Goal: Task Accomplishment & Management: Manage account settings

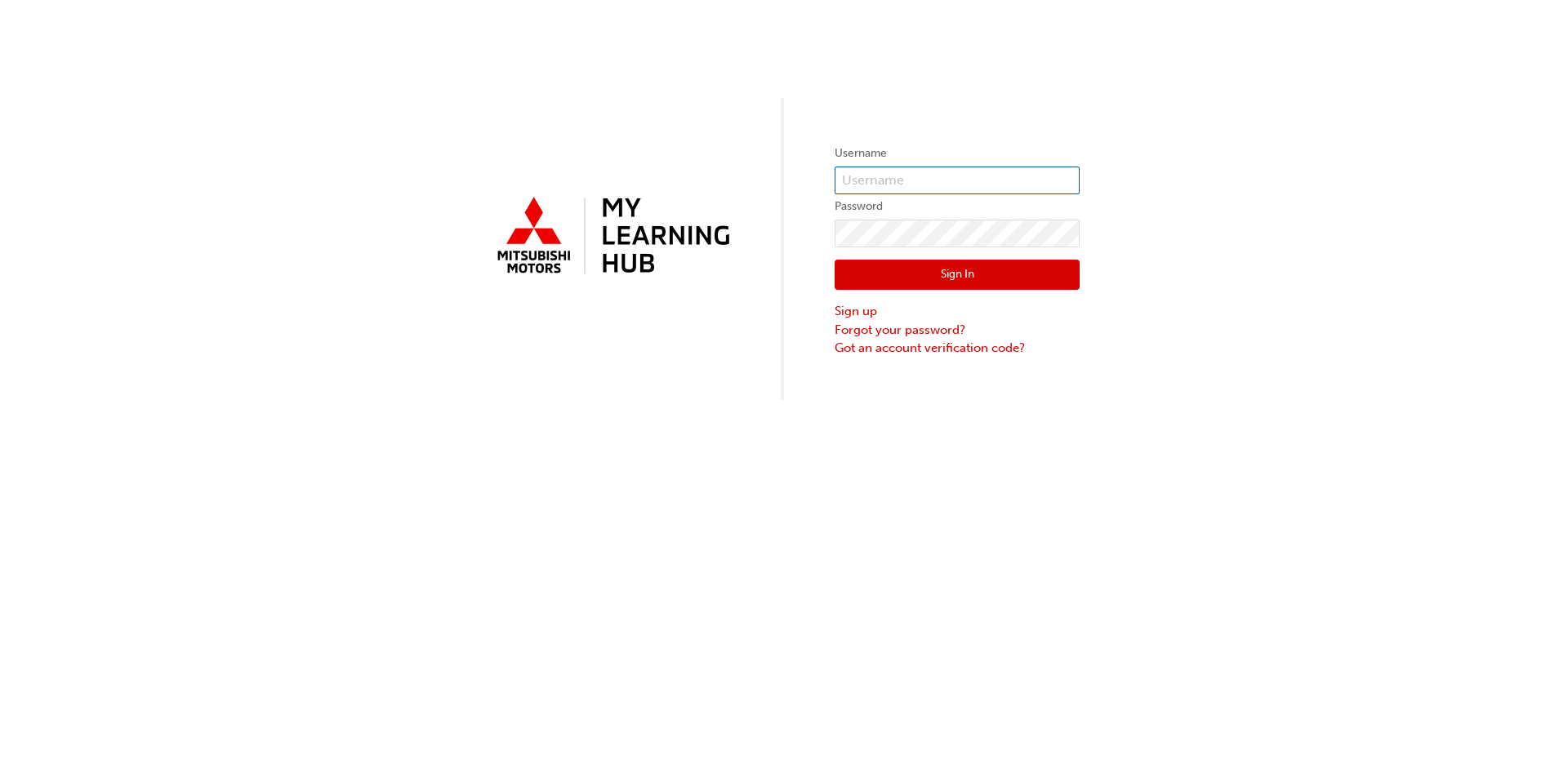
type input "0005983575"
click at [912, 267] on button "Sign In" at bounding box center [957, 275] width 245 height 31
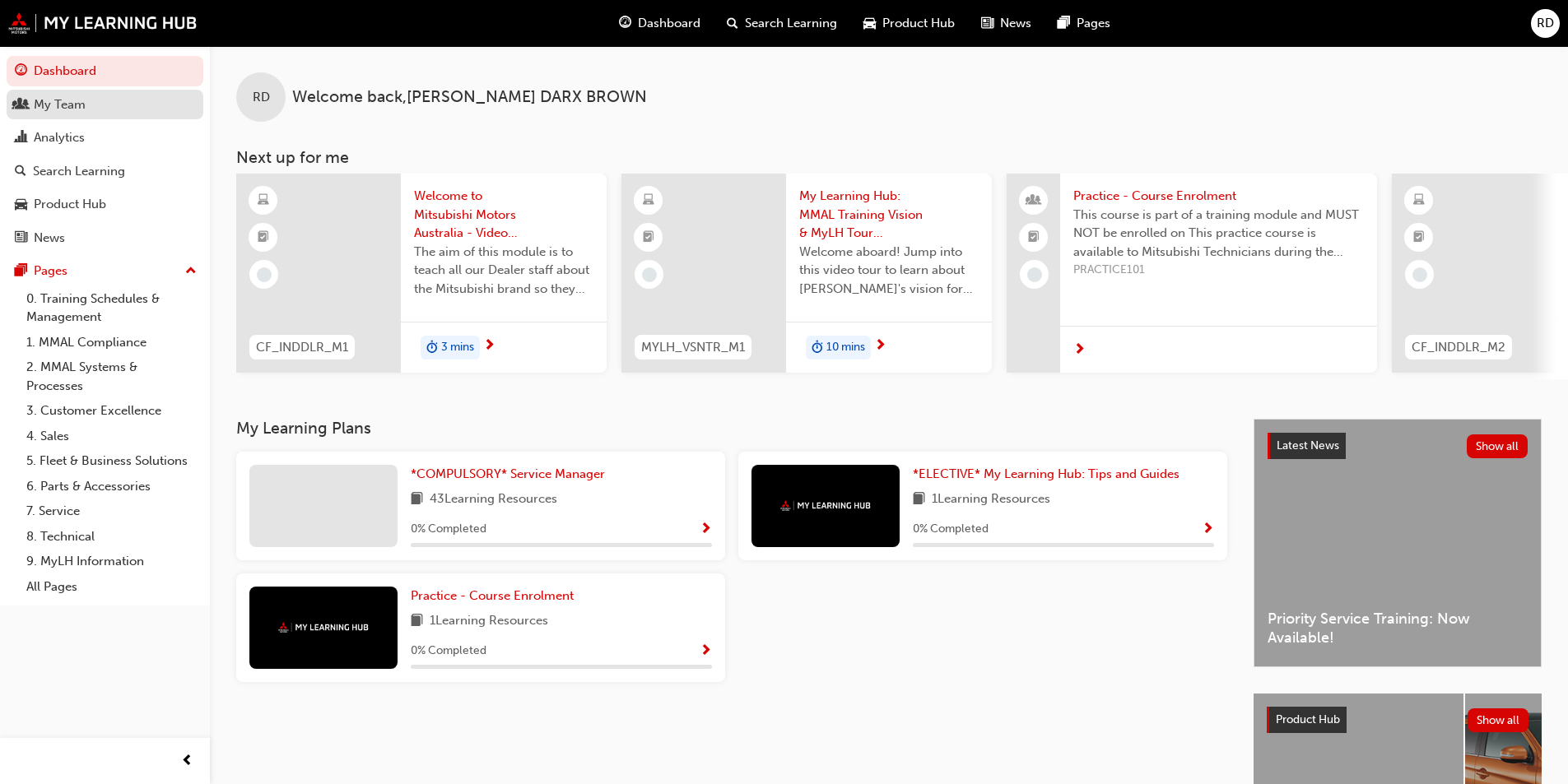
click at [71, 103] on div "My Team" at bounding box center [59, 105] width 52 height 19
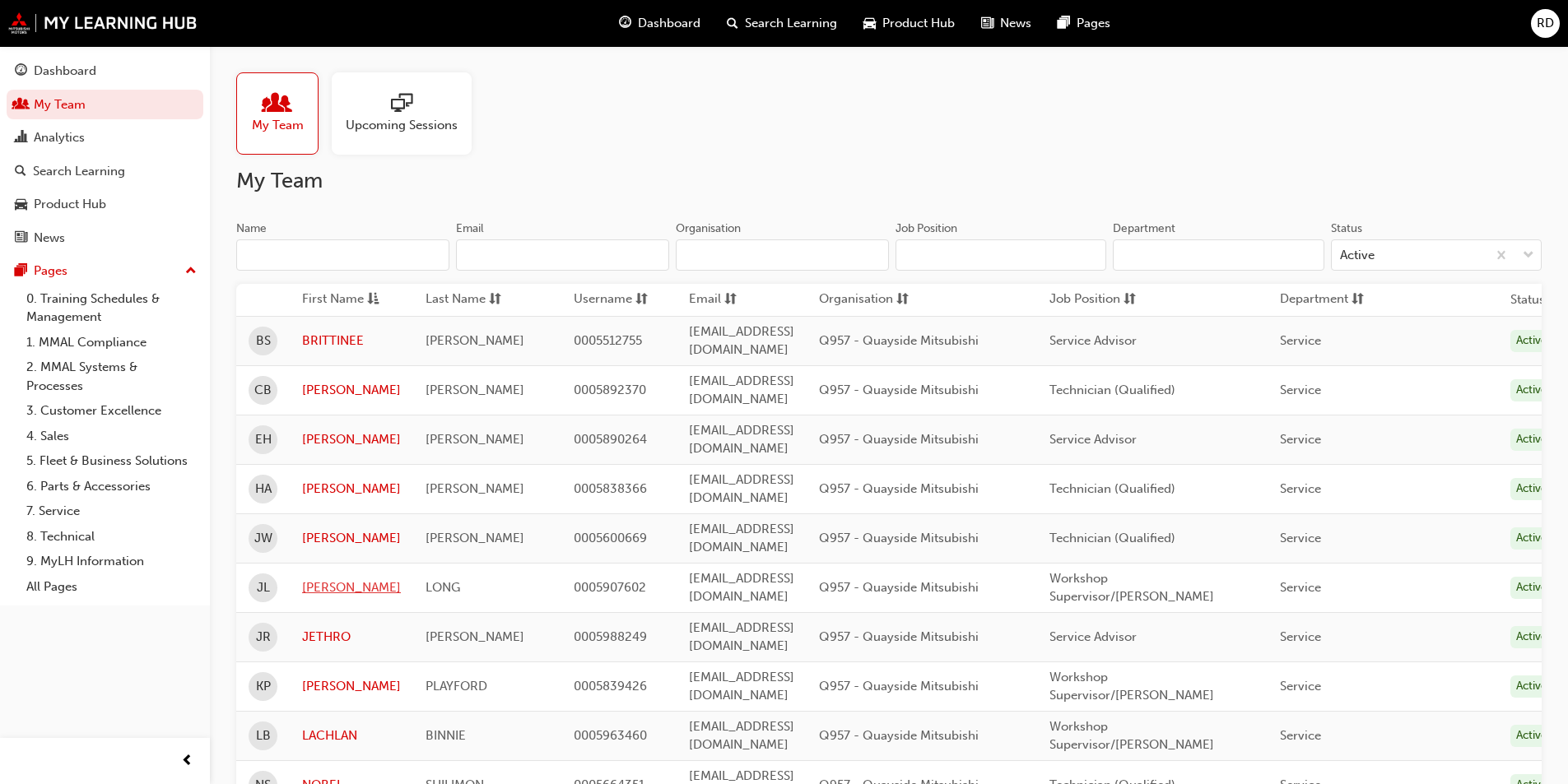
scroll to position [83, 0]
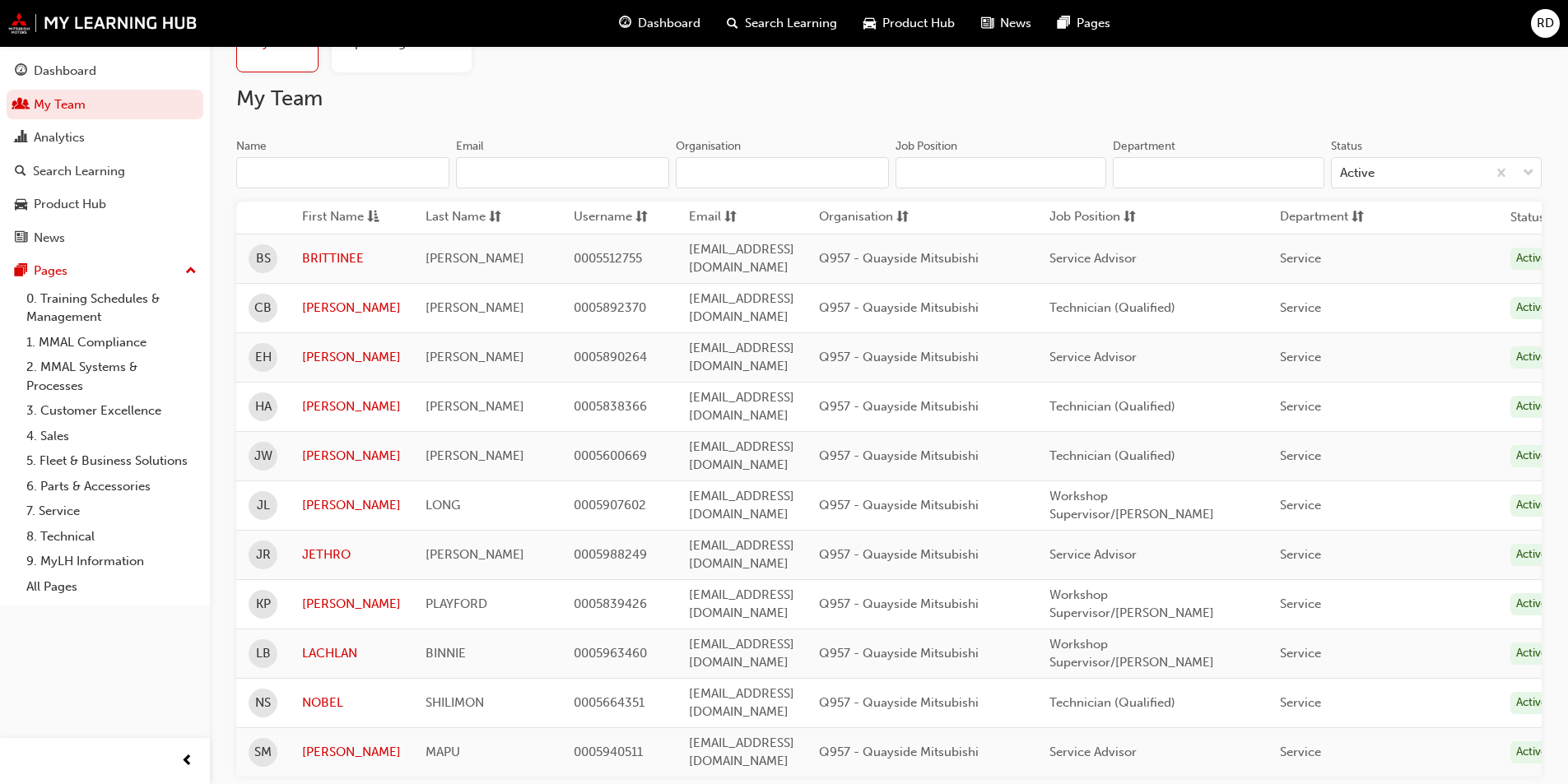
click at [1171, 678] on td "Technician (Qualified)" at bounding box center [1152, 703] width 231 height 49
click at [1139, 678] on td "Technician (Qualified)" at bounding box center [1152, 703] width 231 height 49
click at [319, 693] on link "NOBEL" at bounding box center [351, 703] width 99 height 19
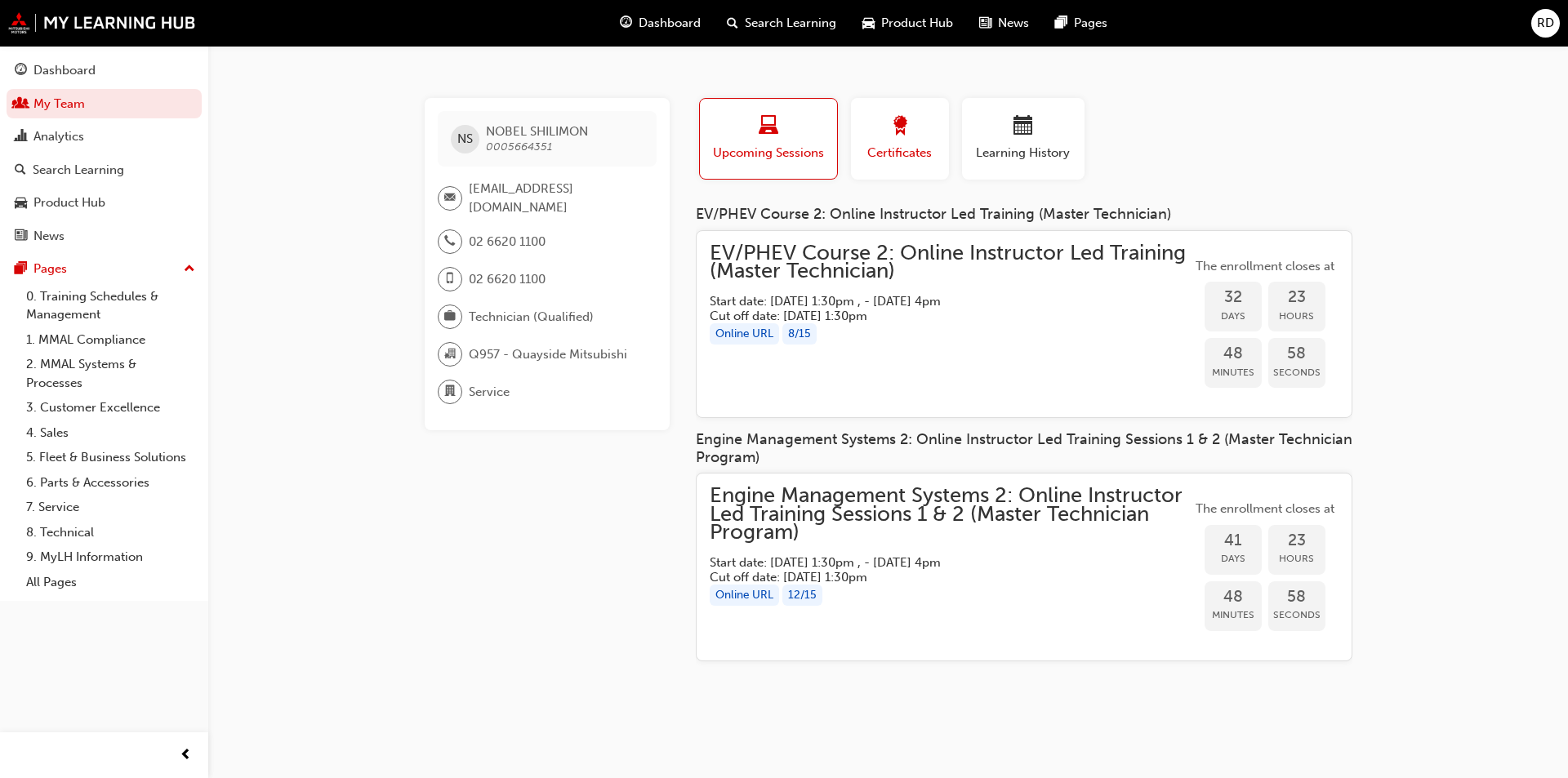
click at [909, 162] on button "Certificates" at bounding box center [899, 139] width 98 height 82
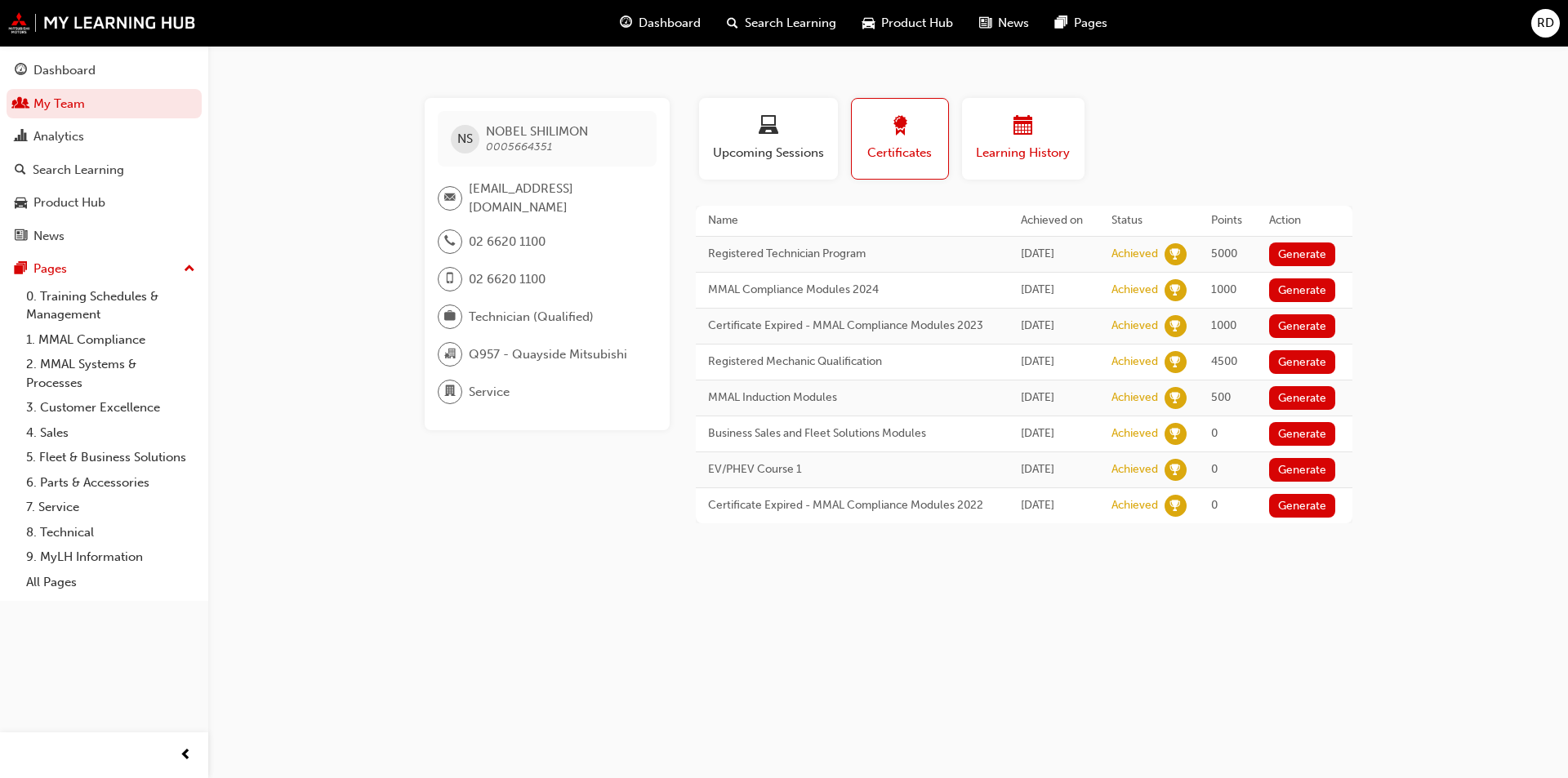
click at [1023, 159] on span "Learning History" at bounding box center [1023, 154] width 98 height 19
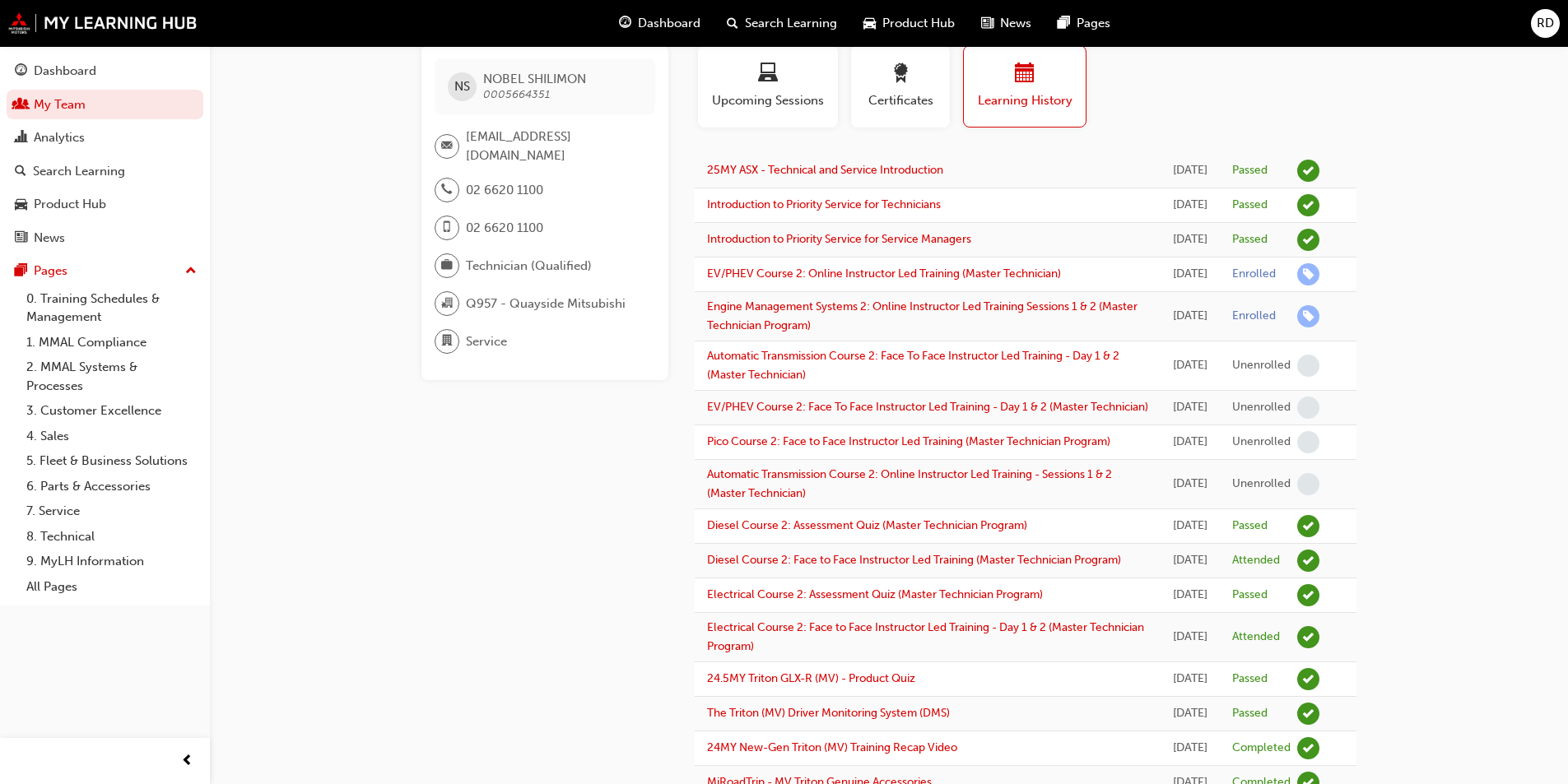
scroll to position [83, 0]
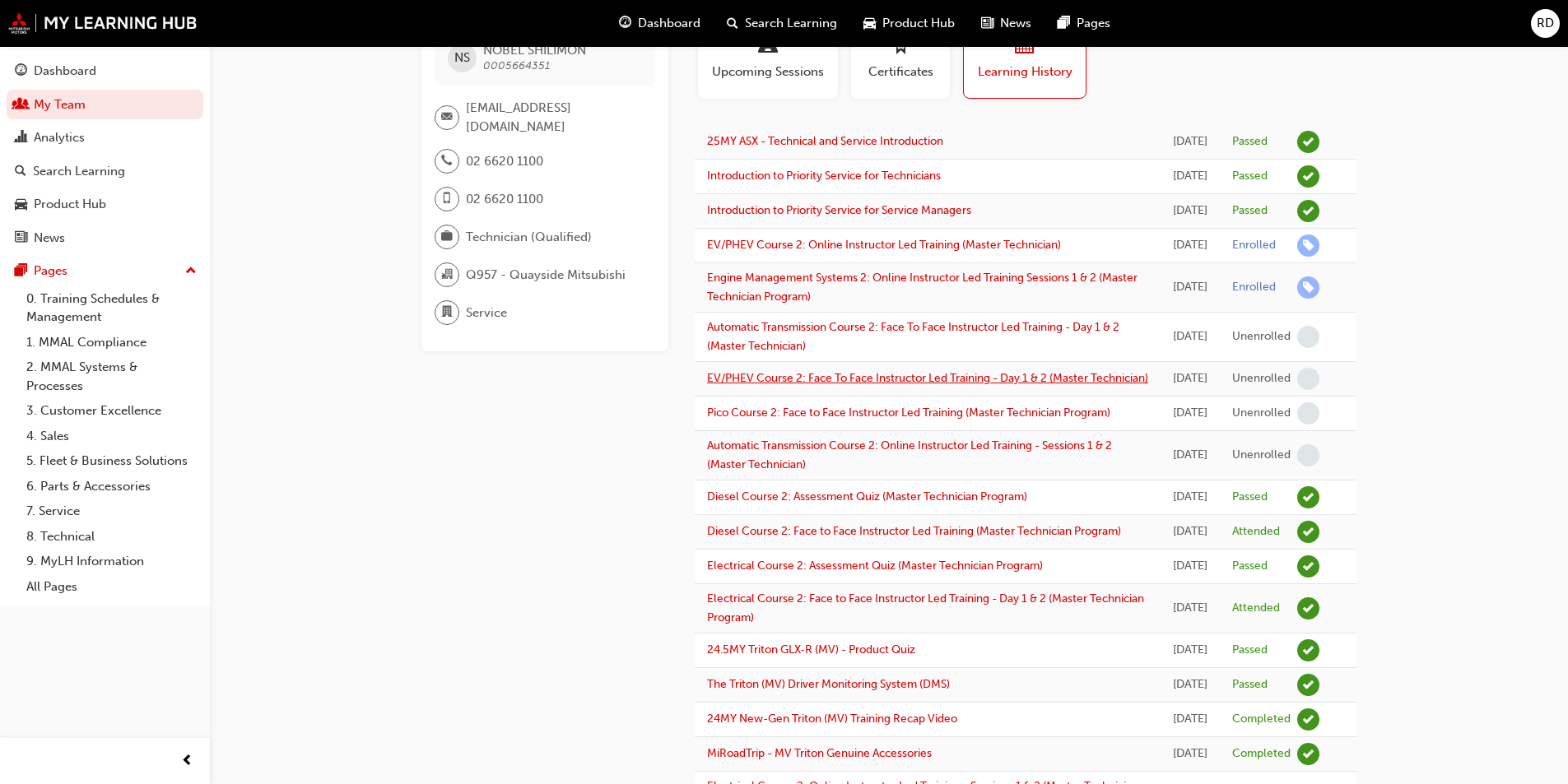
click at [960, 385] on link "EV/PHEV Course 2: Face To Face Instructor Led Training - Day 1 & 2 (Master Tech…" at bounding box center [927, 378] width 441 height 14
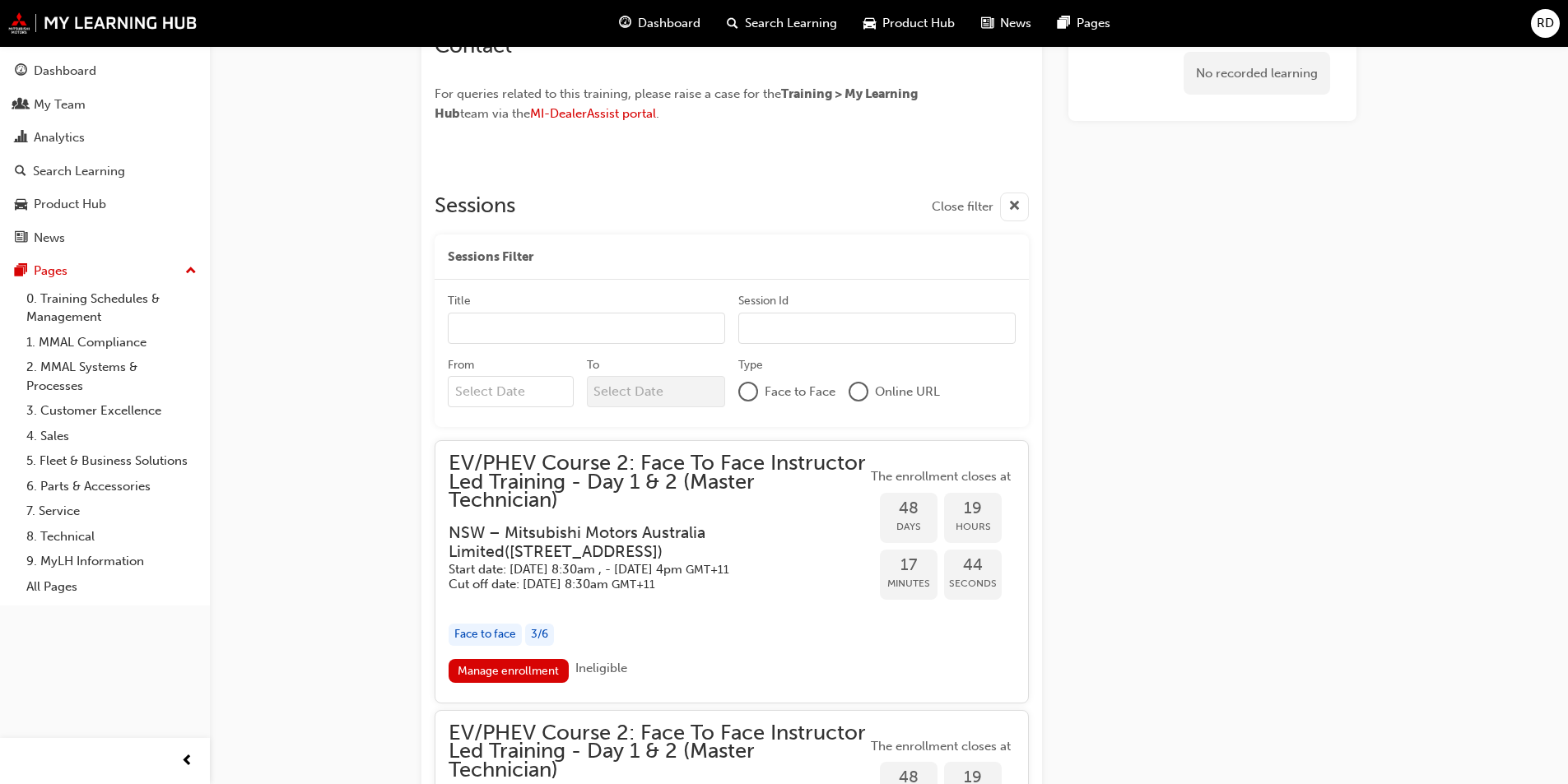
scroll to position [1421, 0]
click at [546, 333] on input "Title" at bounding box center [586, 329] width 277 height 32
click at [852, 348] on div "Title Session Id" at bounding box center [731, 326] width 568 height 64
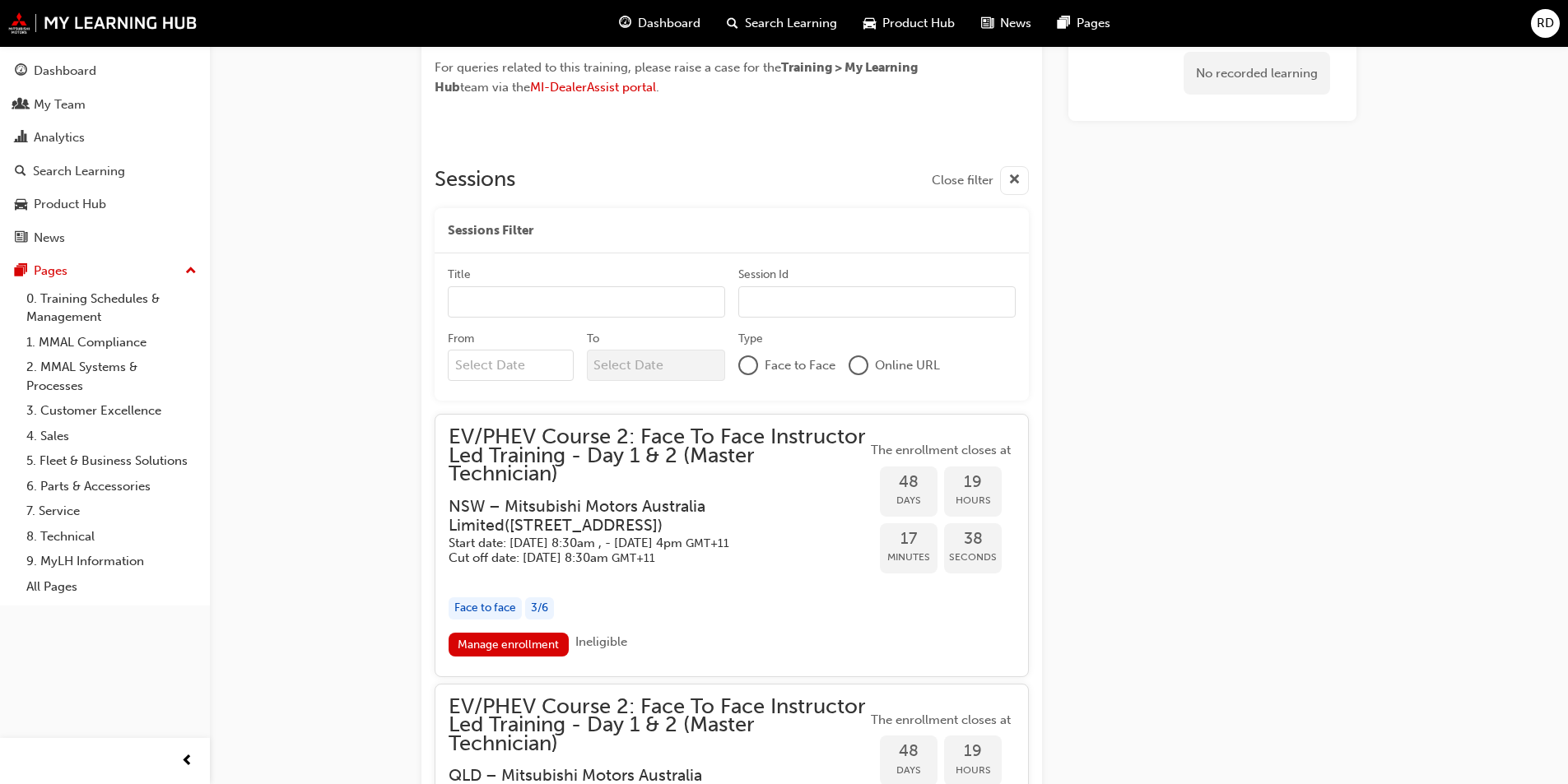
scroll to position [1504, 0]
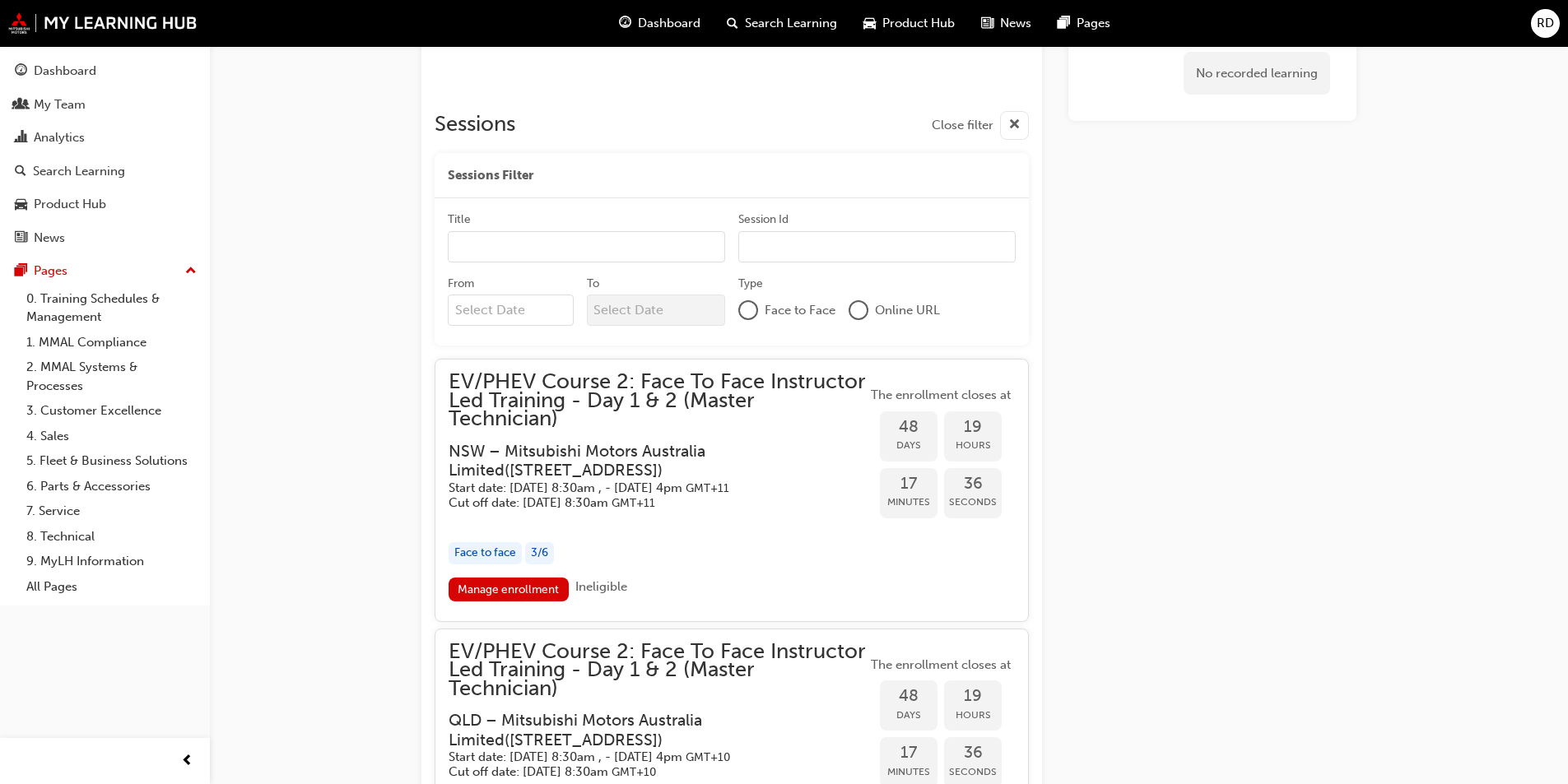
click at [751, 317] on div at bounding box center [748, 310] width 17 height 17
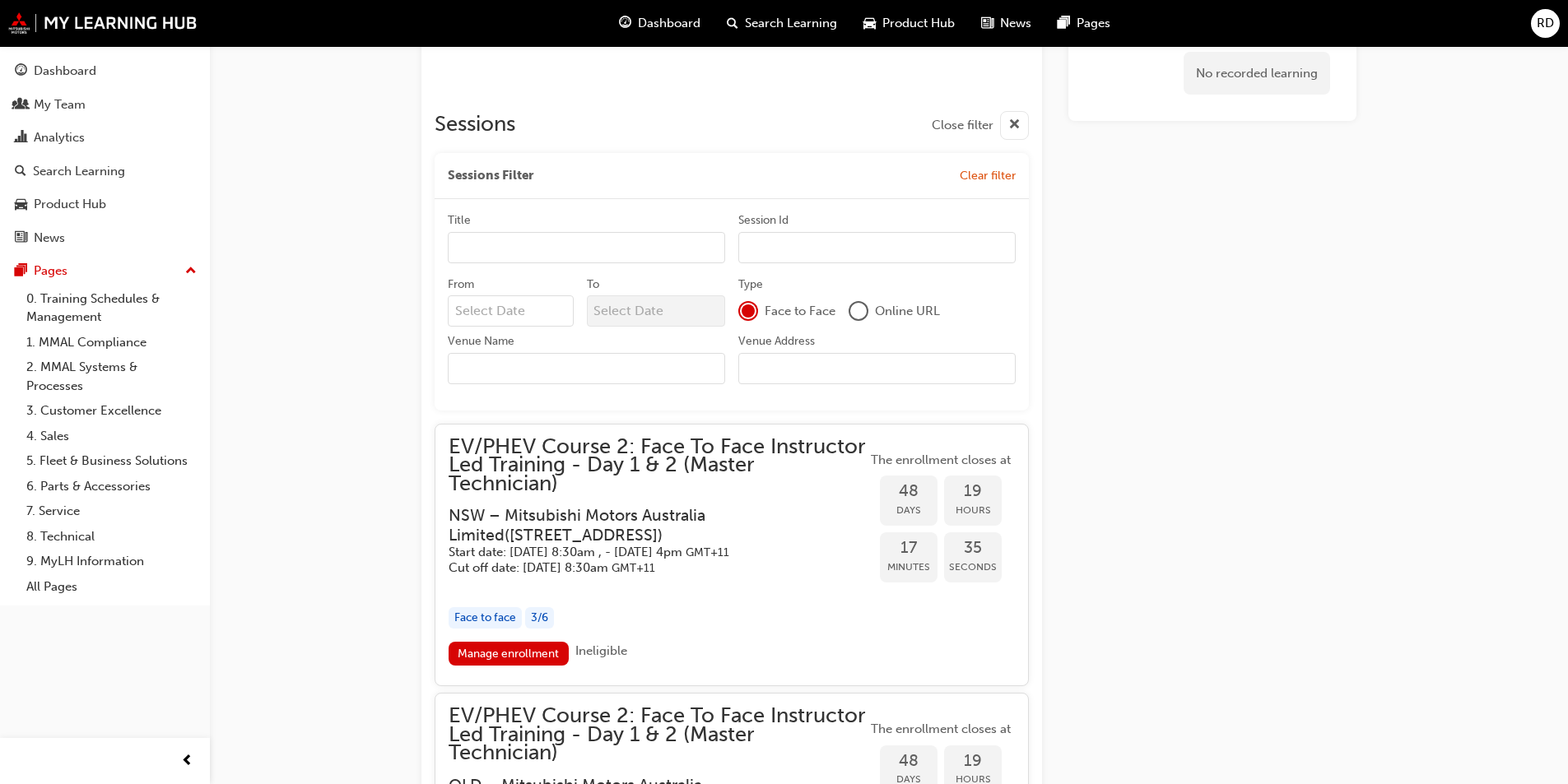
click at [740, 311] on div at bounding box center [748, 311] width 17 height 17
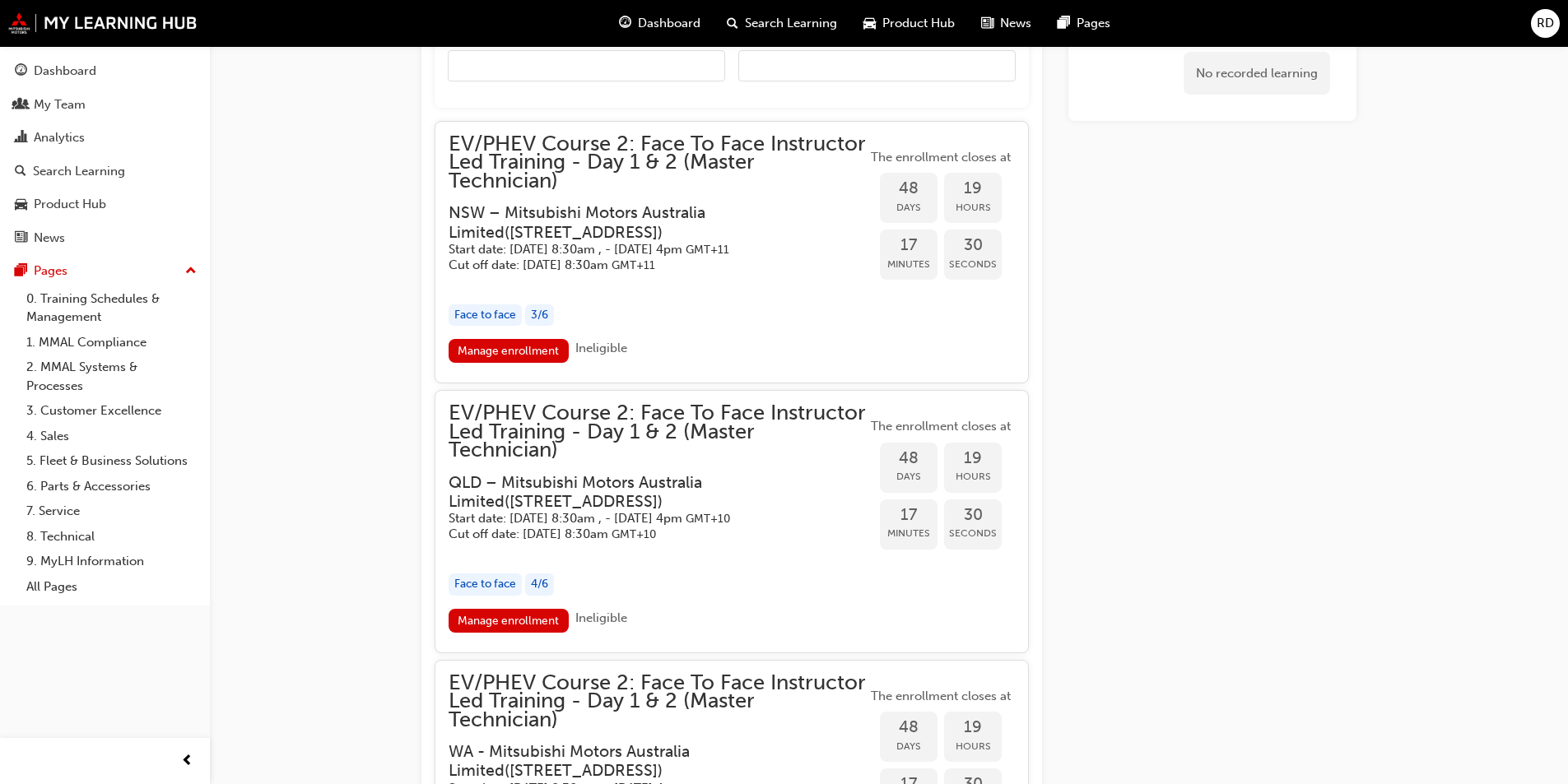
scroll to position [1833, 0]
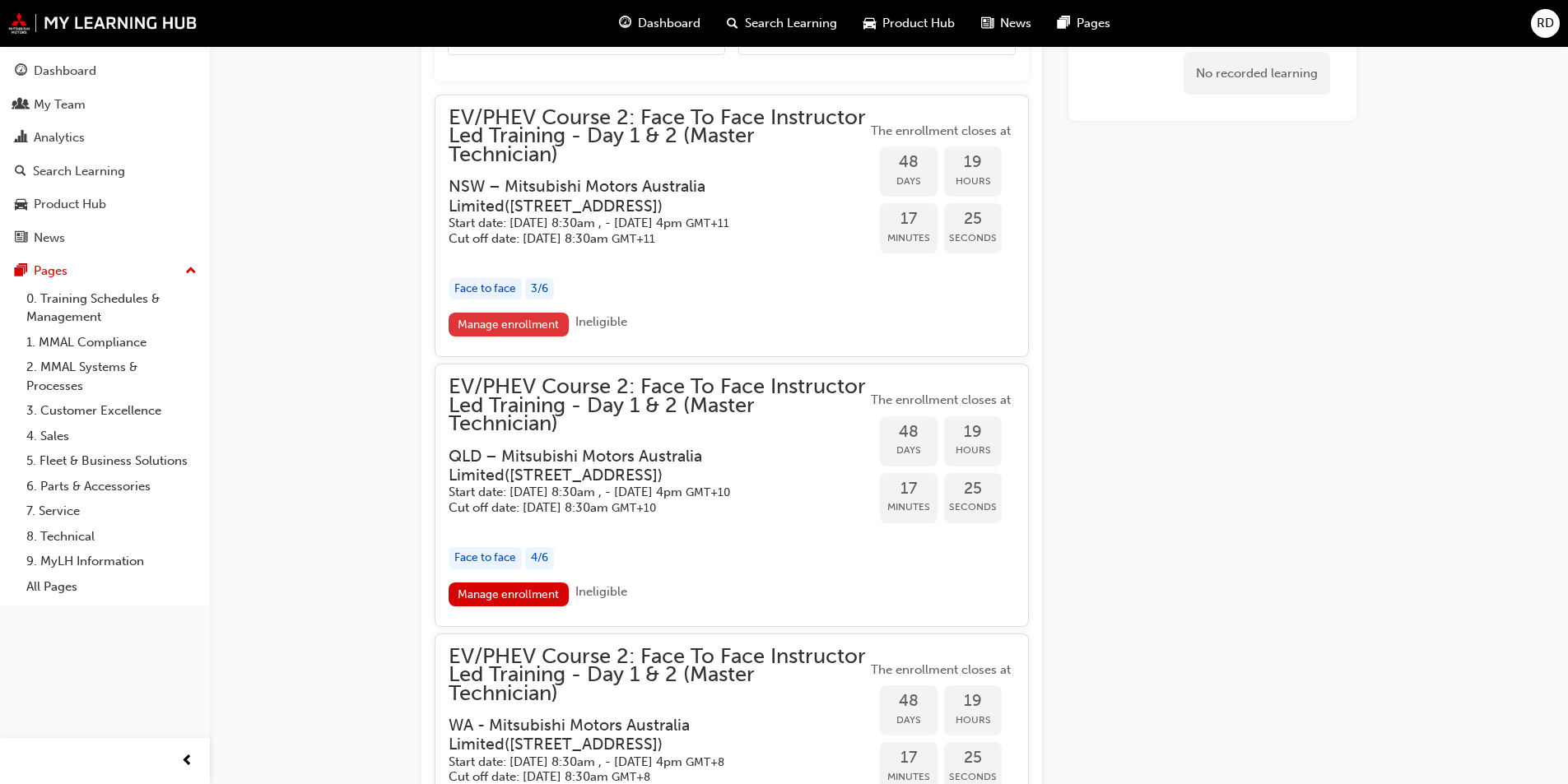
click at [529, 336] on link "Manage enrollment" at bounding box center [509, 324] width 121 height 24
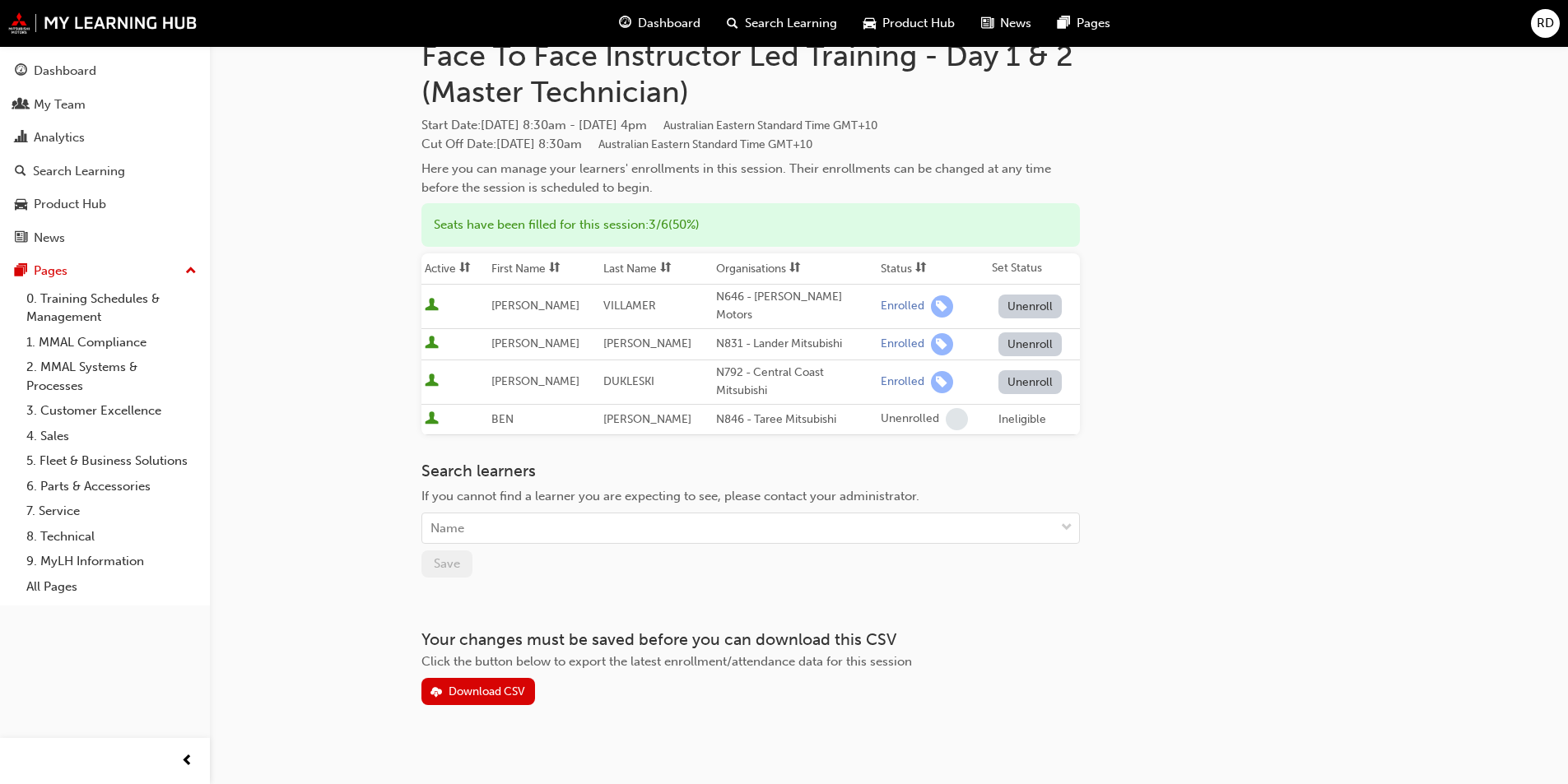
scroll to position [97, 0]
click at [562, 517] on div "Name" at bounding box center [738, 527] width 632 height 29
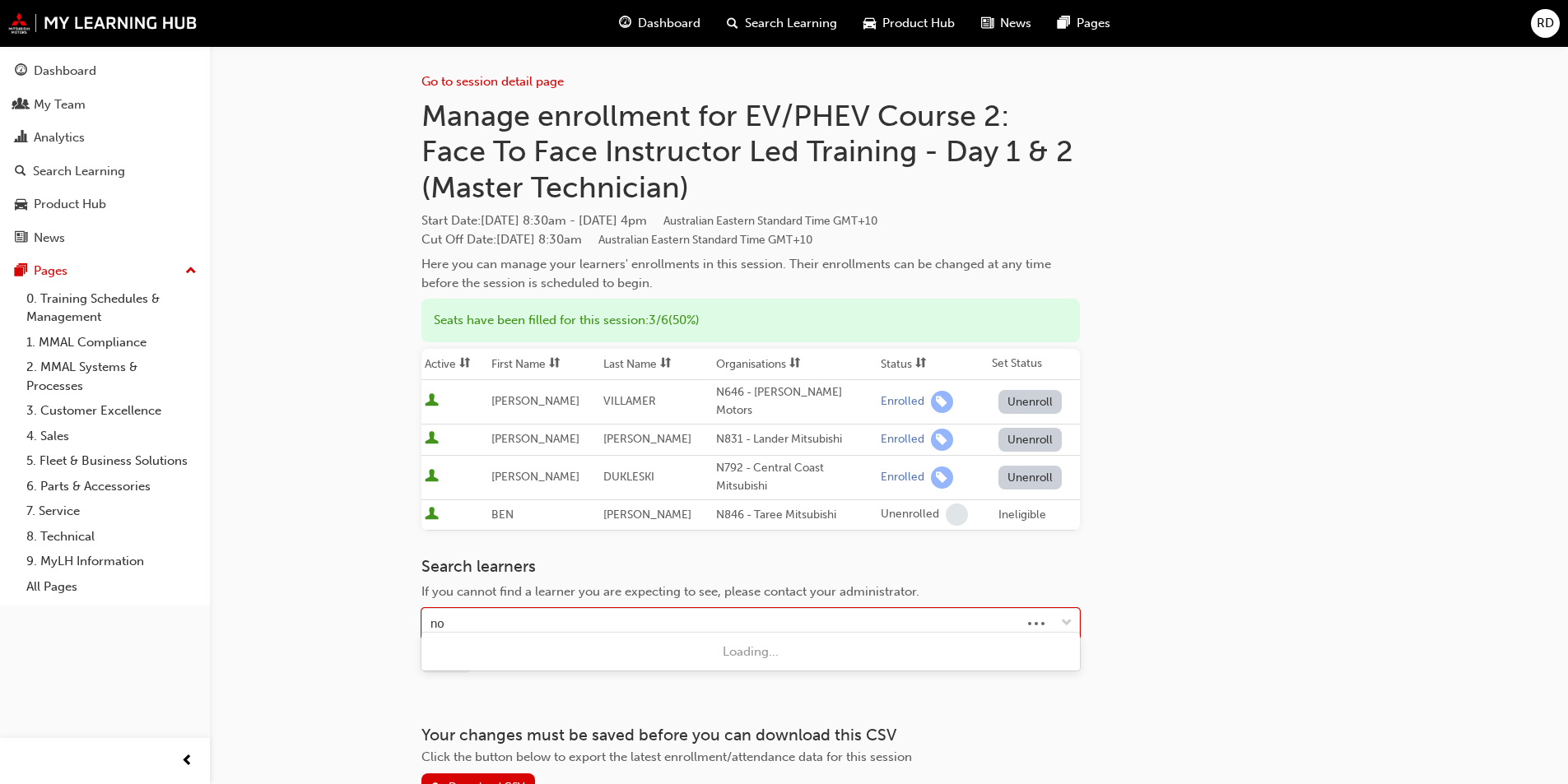
type input "nob"
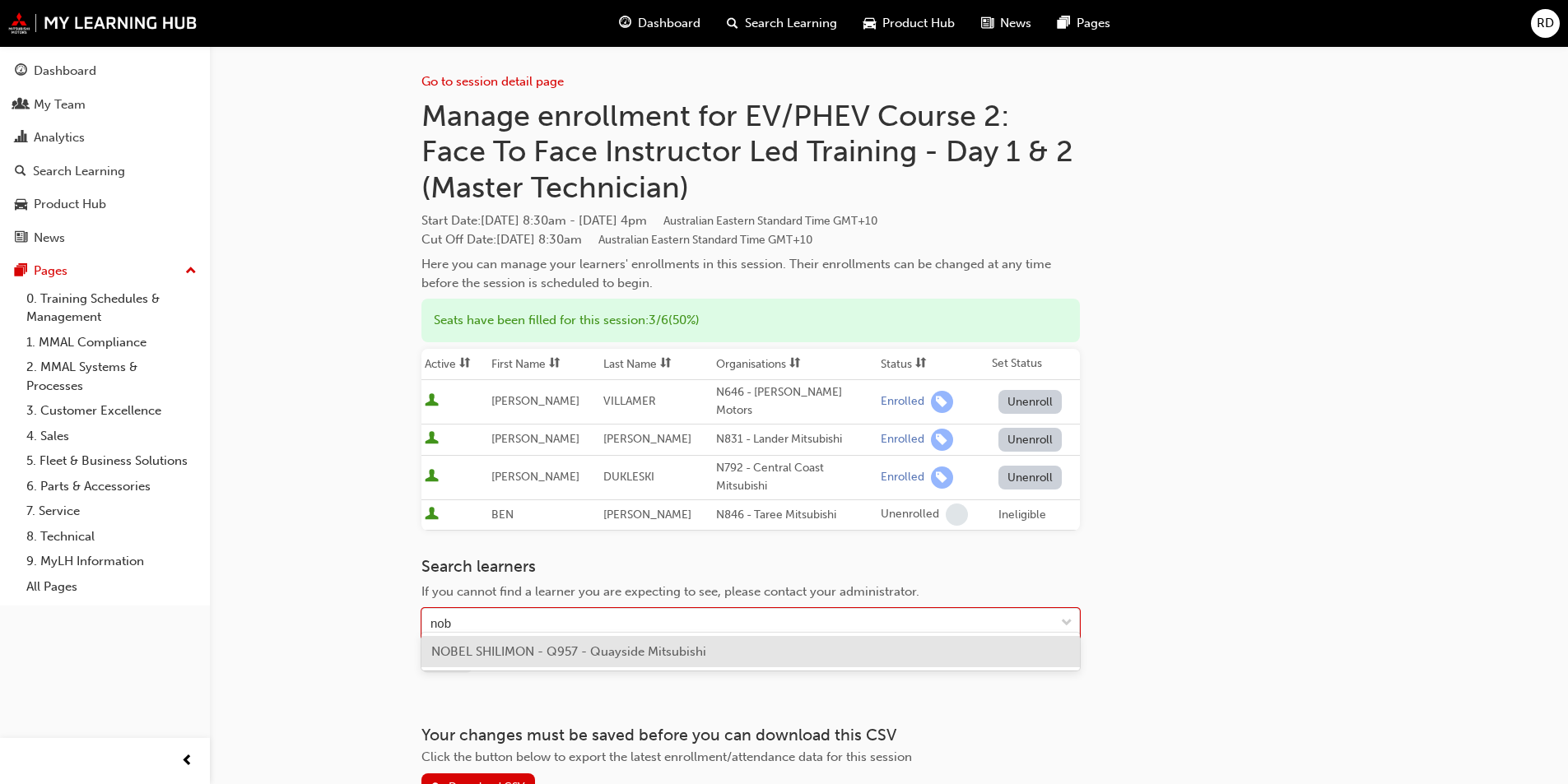
click at [462, 657] on span "NOBEL SHILIMON - Q957 - Quayside Mitsubishi" at bounding box center [568, 651] width 275 height 15
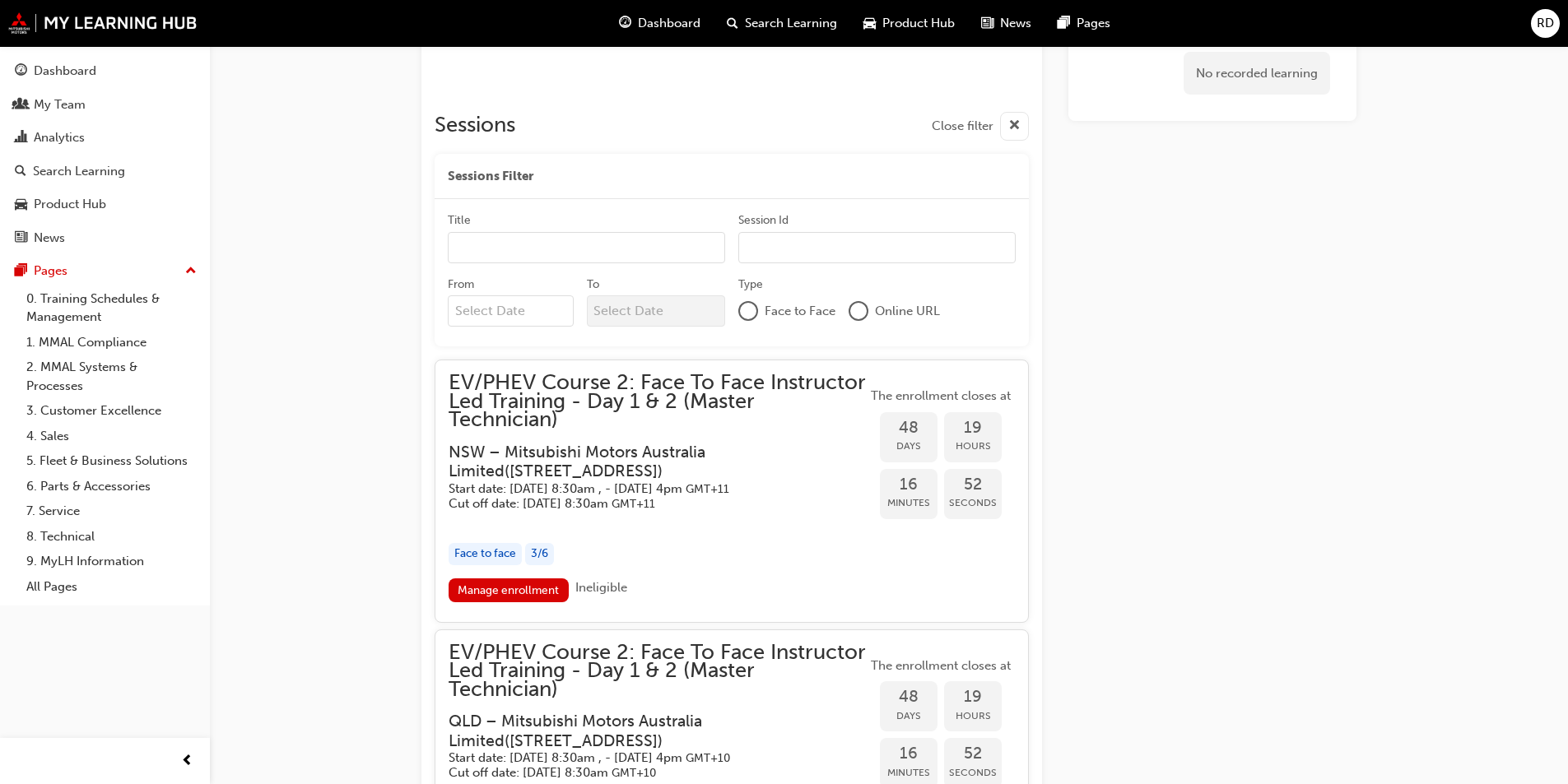
scroll to position [1421, 0]
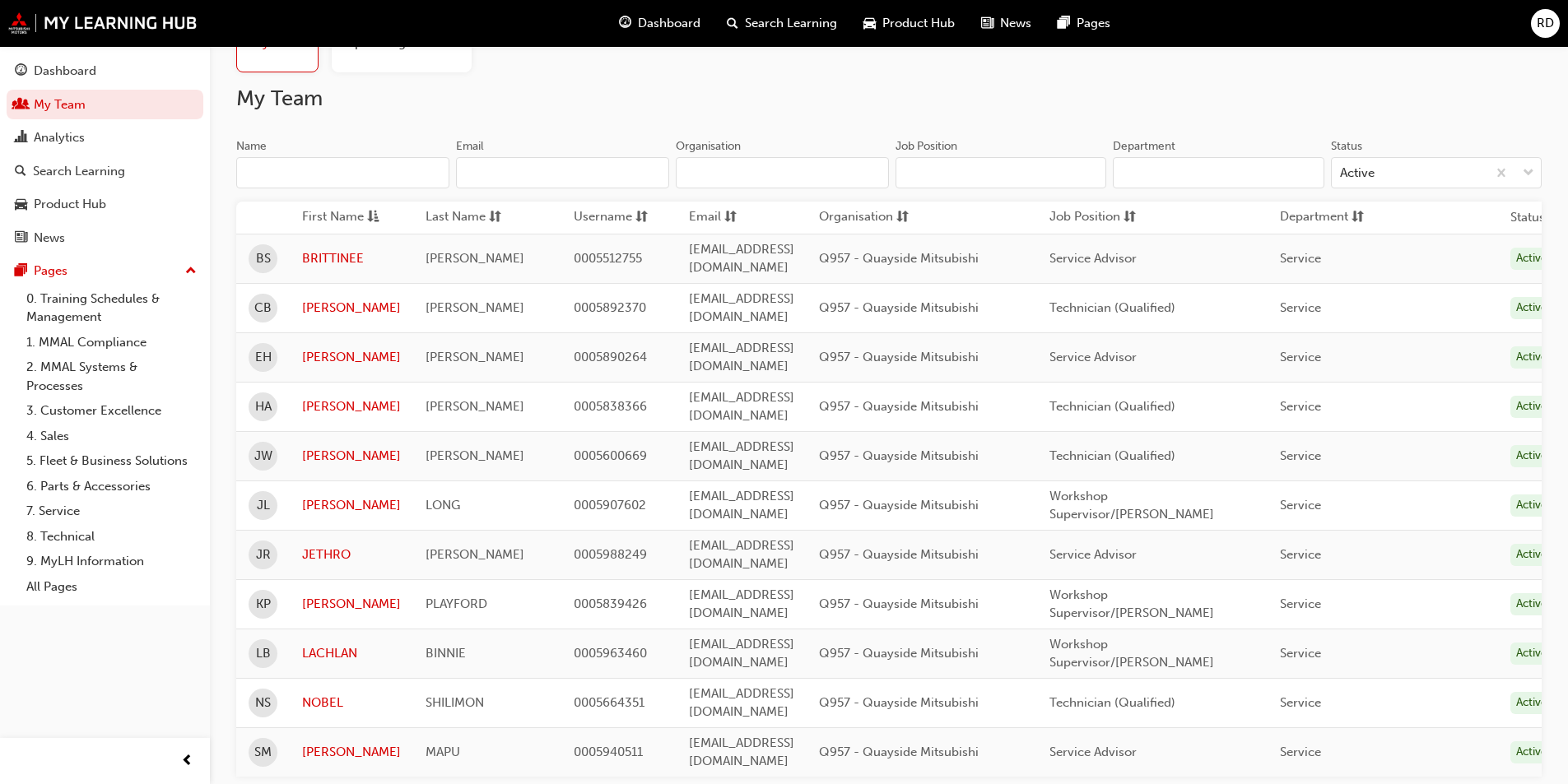
scroll to position [165, 0]
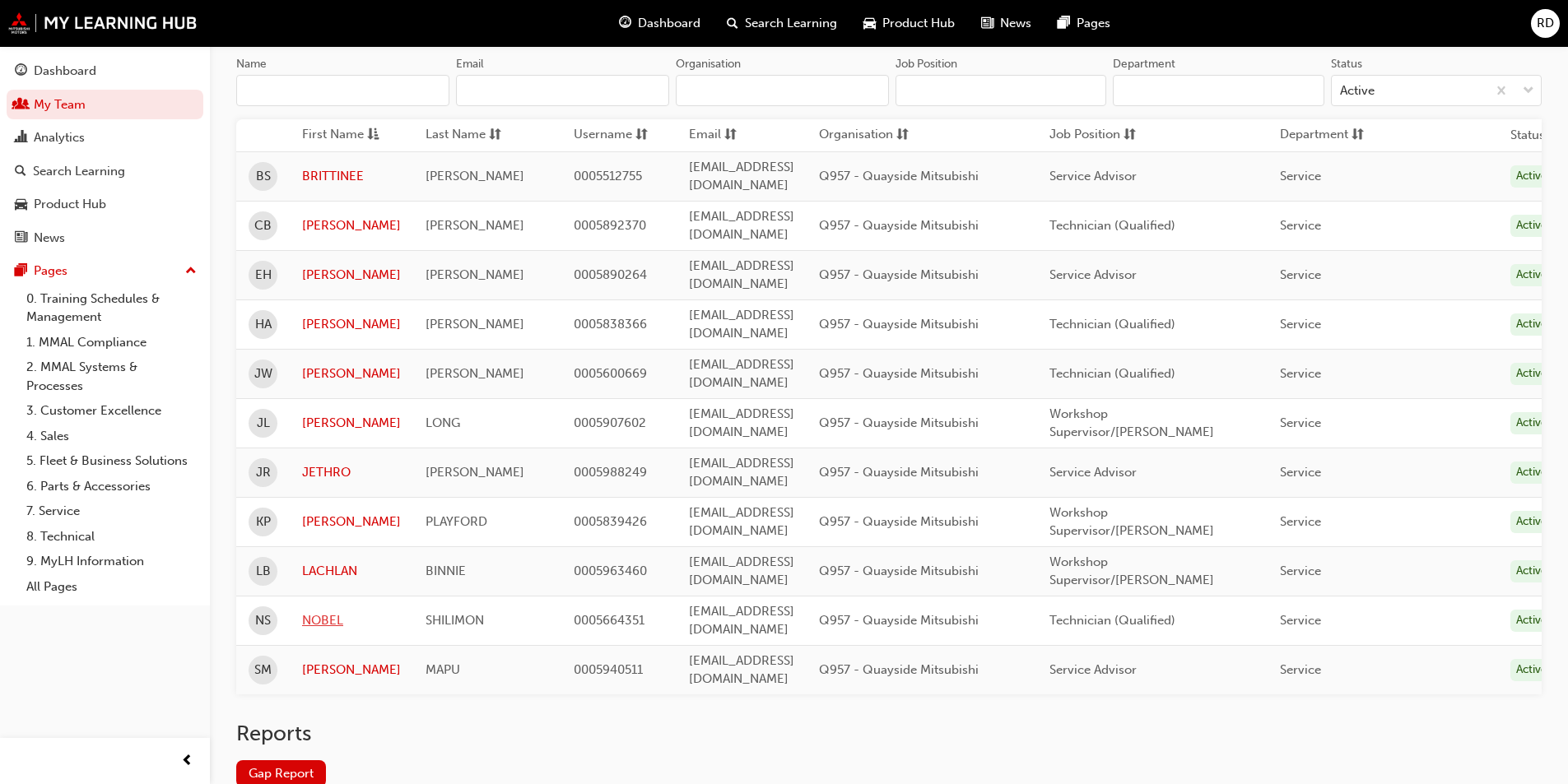
click at [323, 612] on link "NOBEL" at bounding box center [351, 621] width 99 height 19
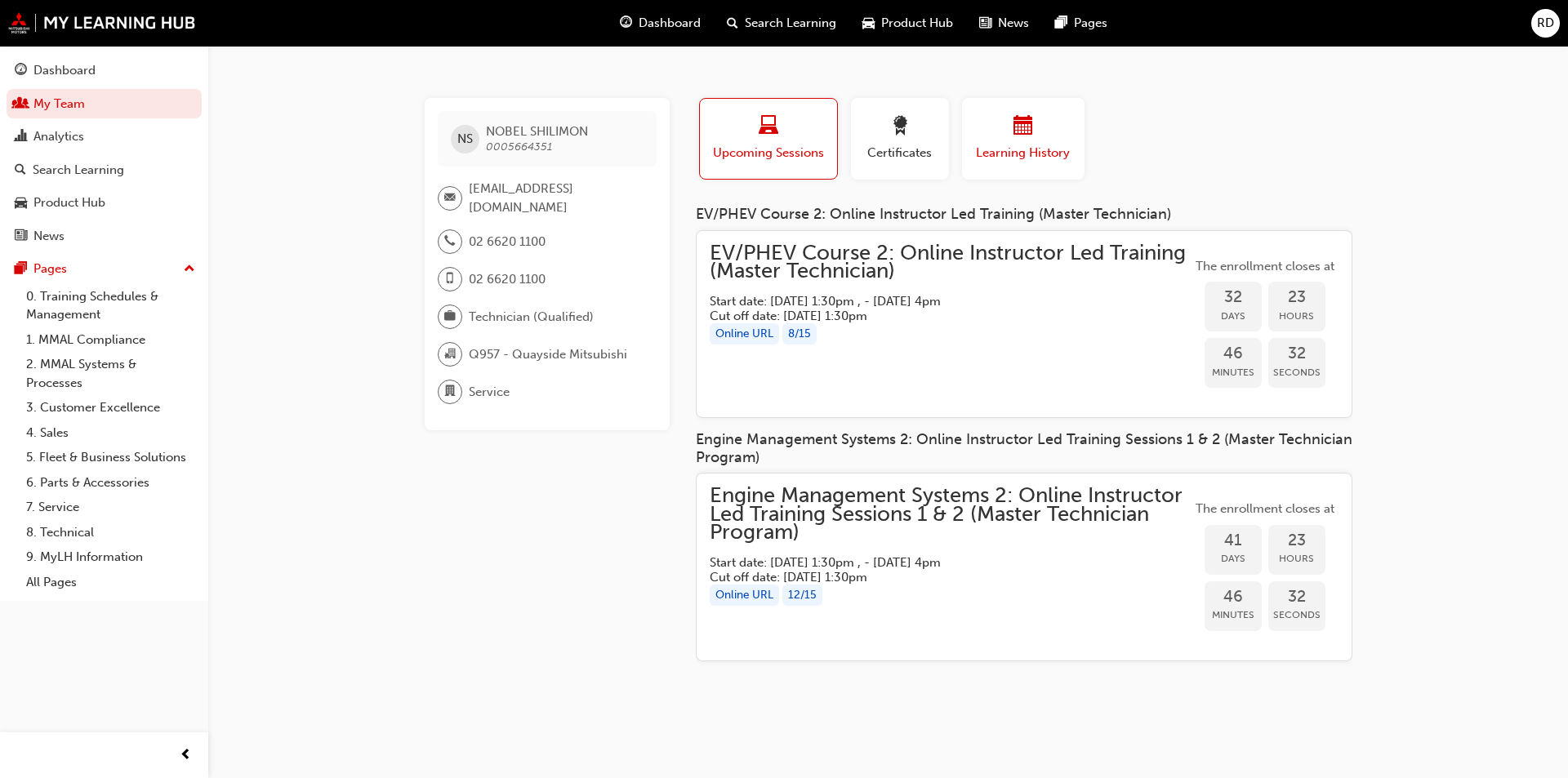
click at [1002, 149] on span "Learning History" at bounding box center [1023, 154] width 98 height 19
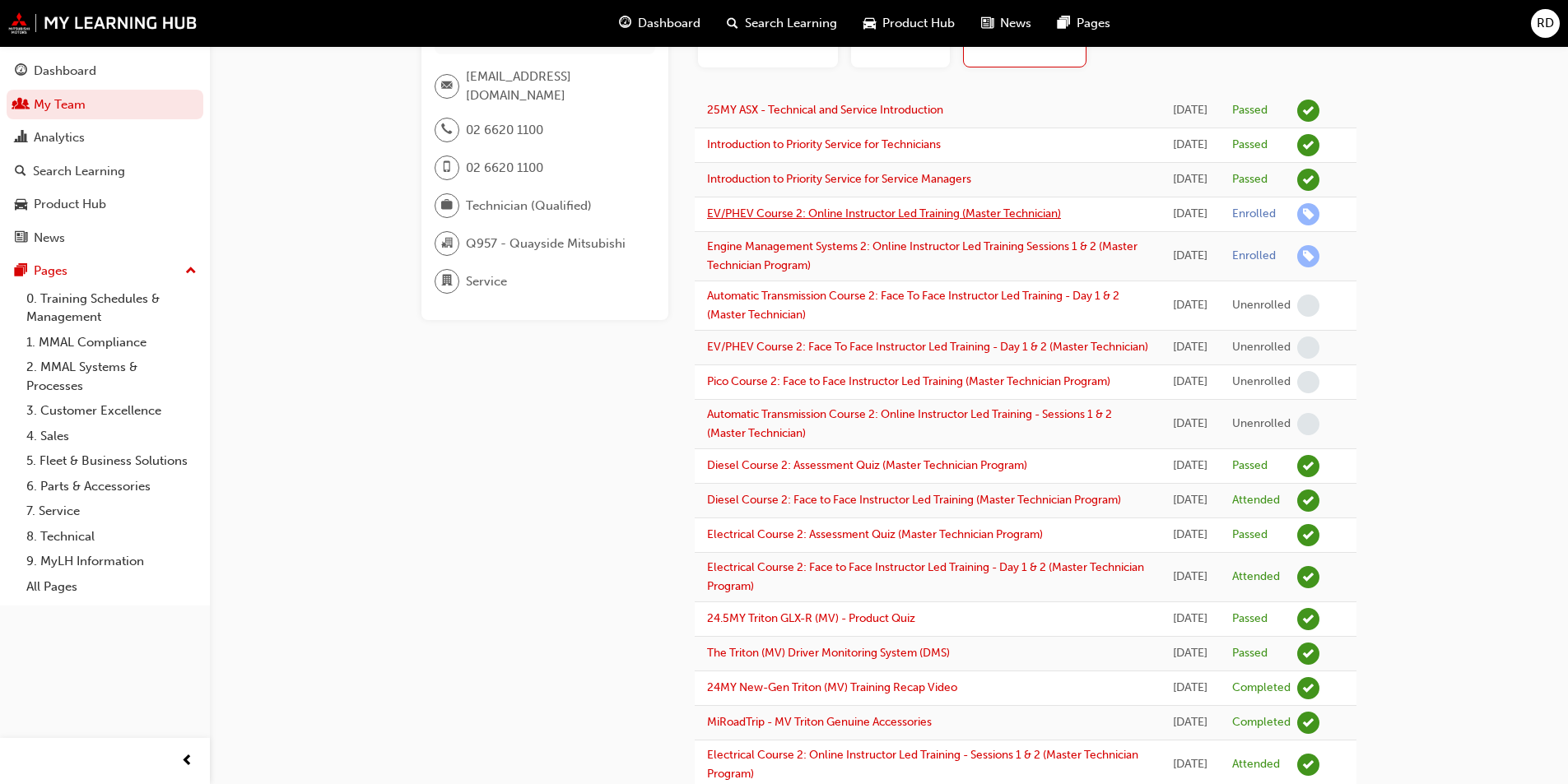
scroll to position [165, 0]
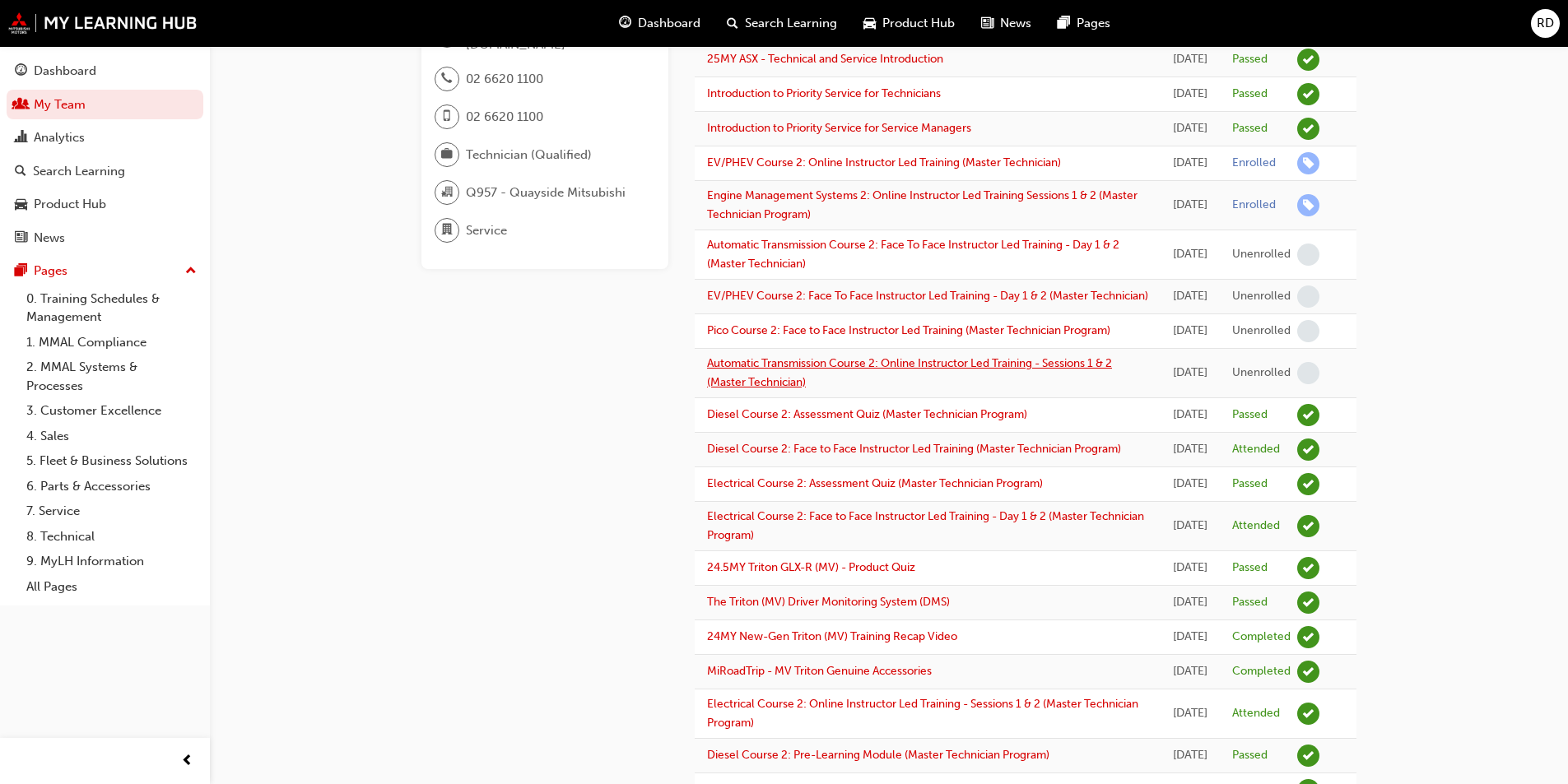
click at [889, 389] on link "Automatic Transmission Course 2: Online Instructor Led Training - Sessions 1 & …" at bounding box center [909, 372] width 405 height 33
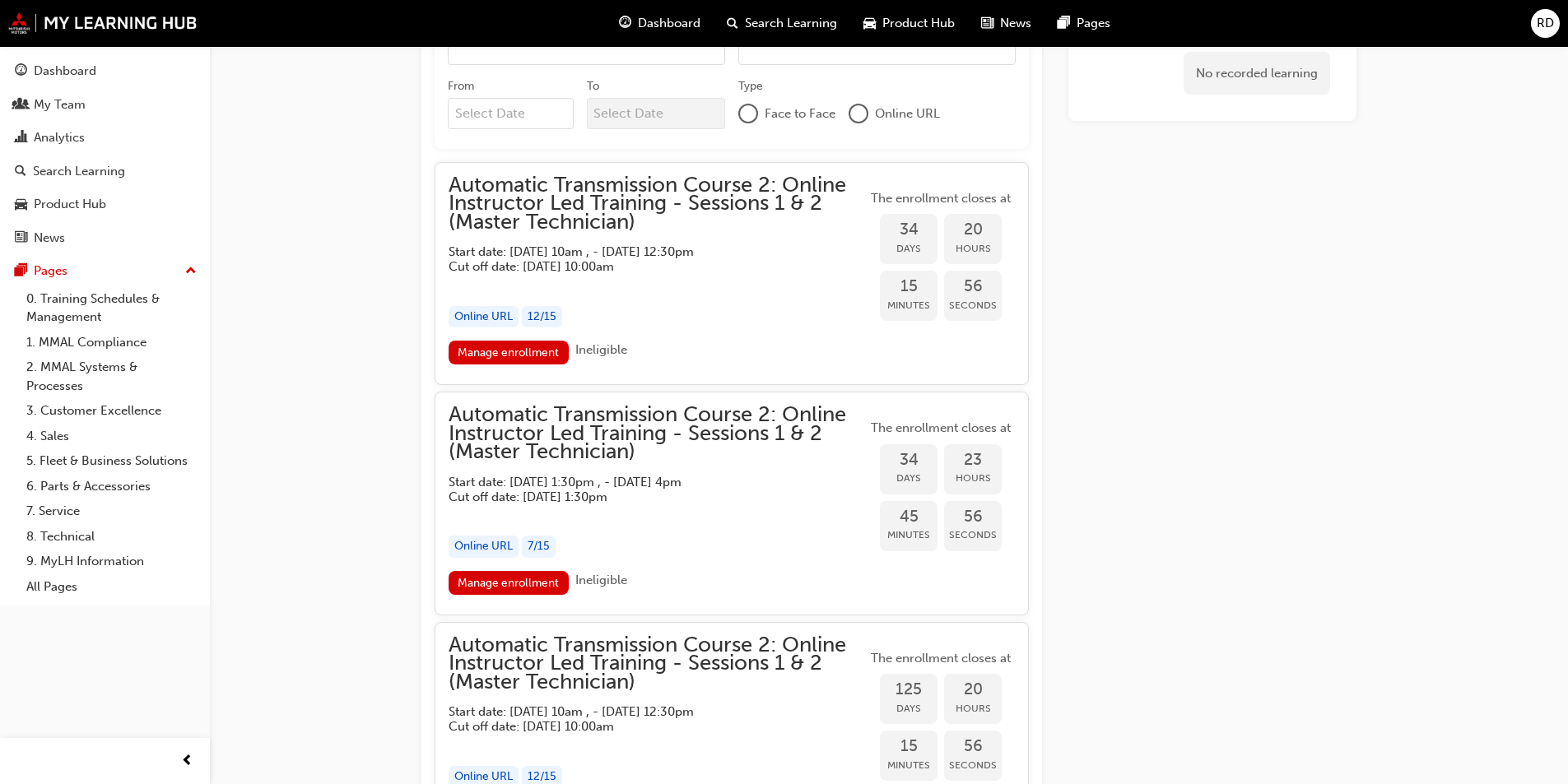
scroll to position [2059, 0]
click at [512, 569] on link "Manage enrollment" at bounding box center [509, 581] width 121 height 24
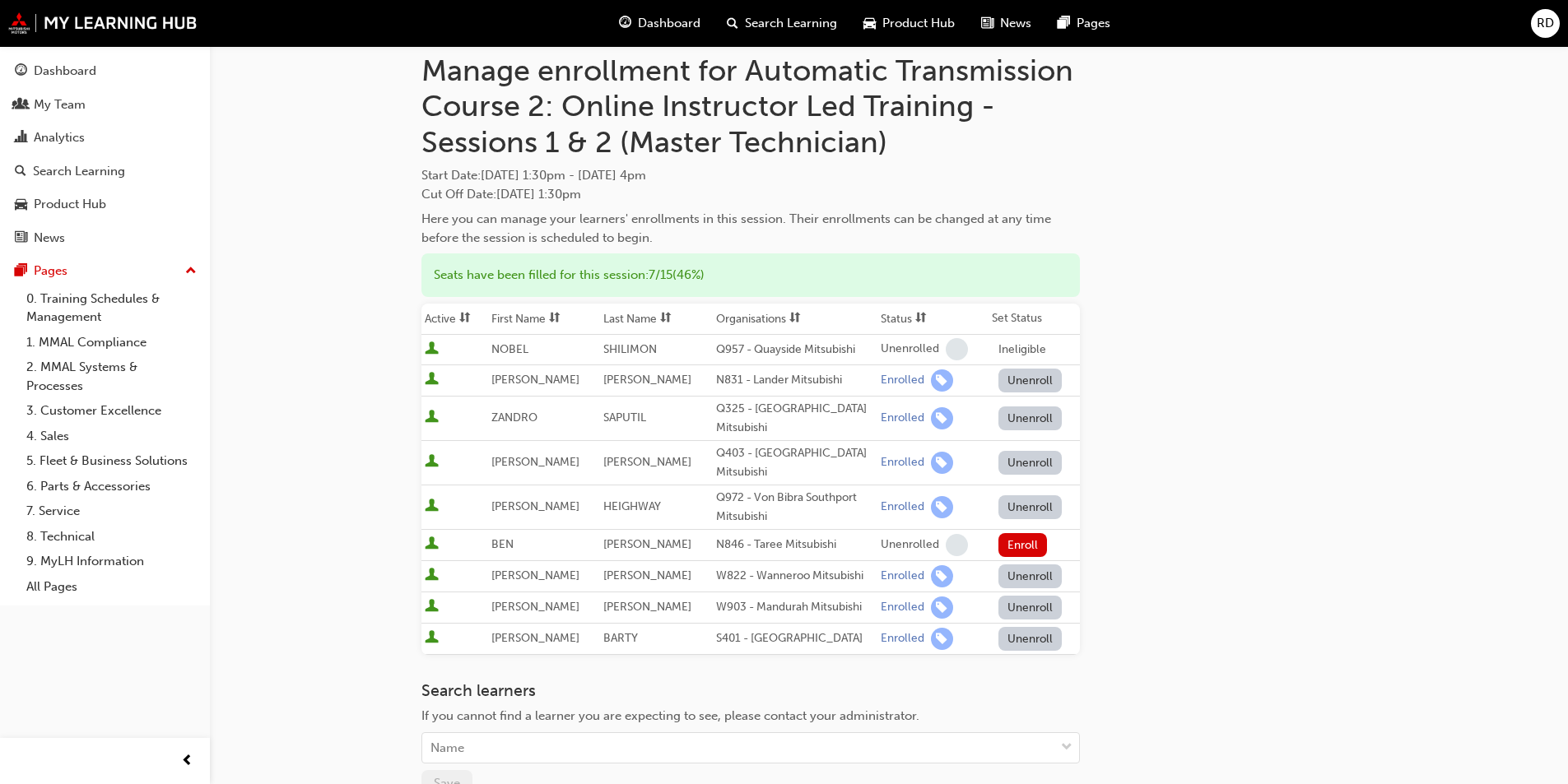
scroll to position [83, 0]
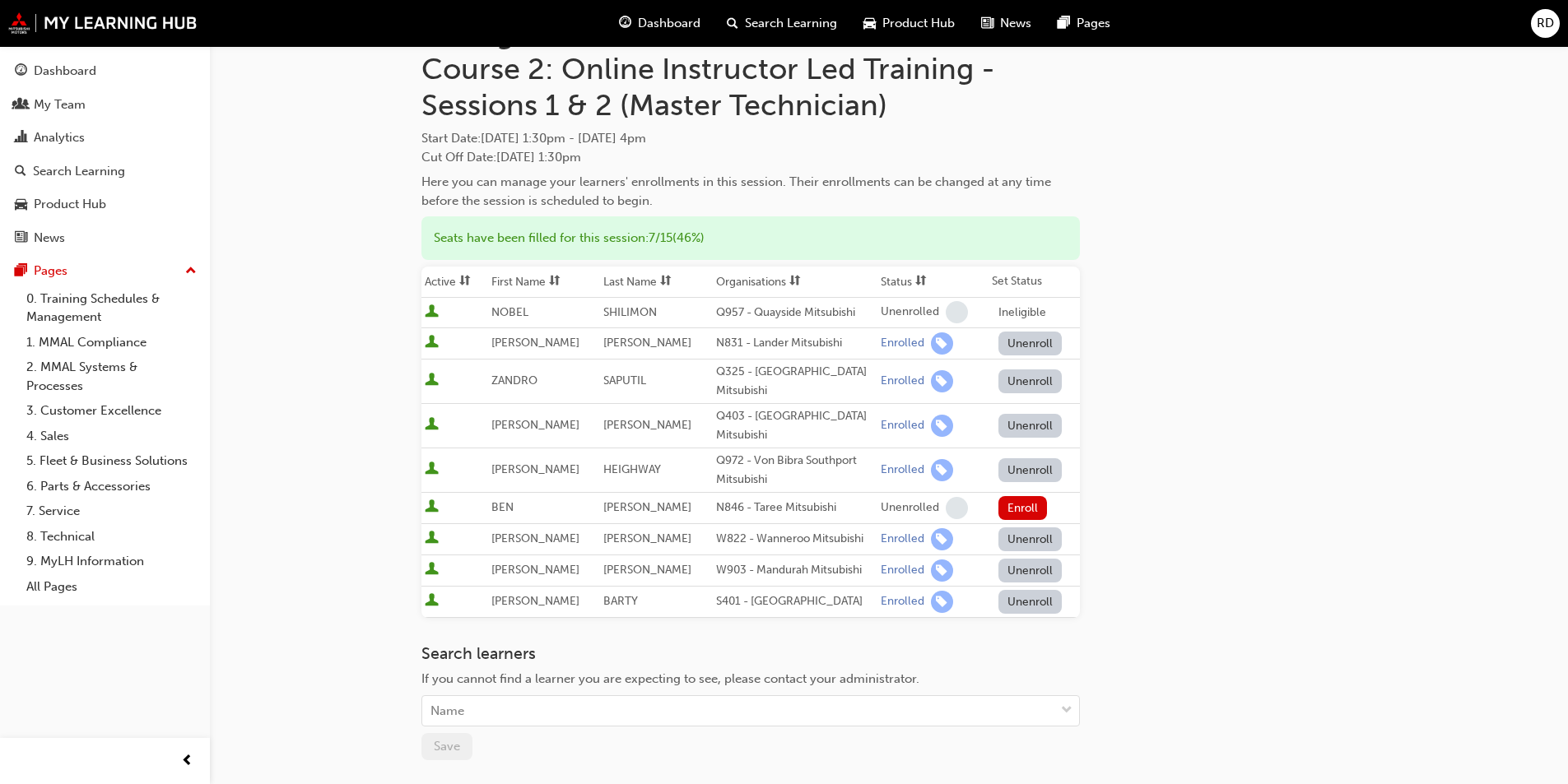
scroll to position [2059, 0]
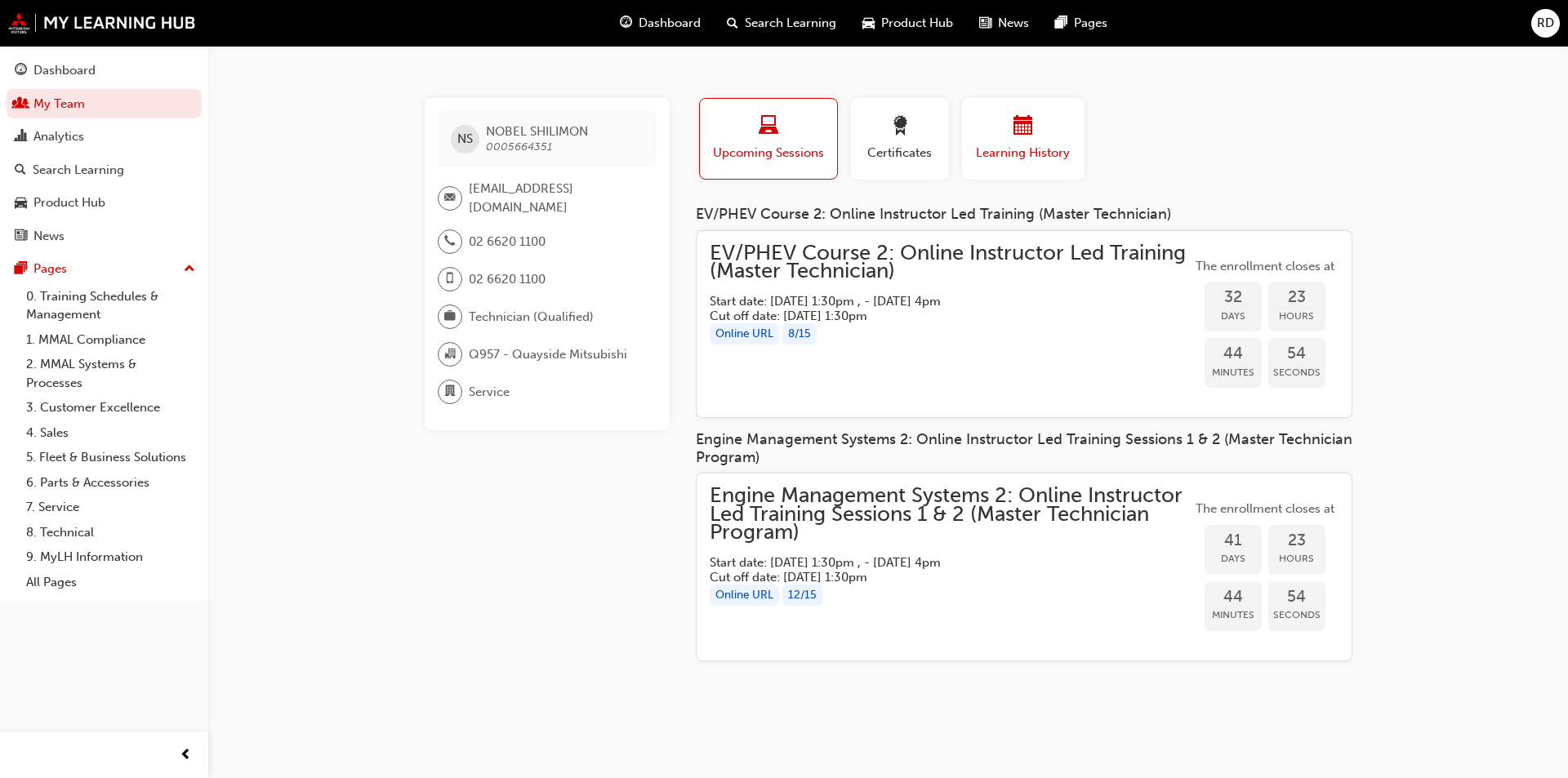
click at [1017, 132] on span "calendar-icon" at bounding box center [1023, 127] width 19 height 22
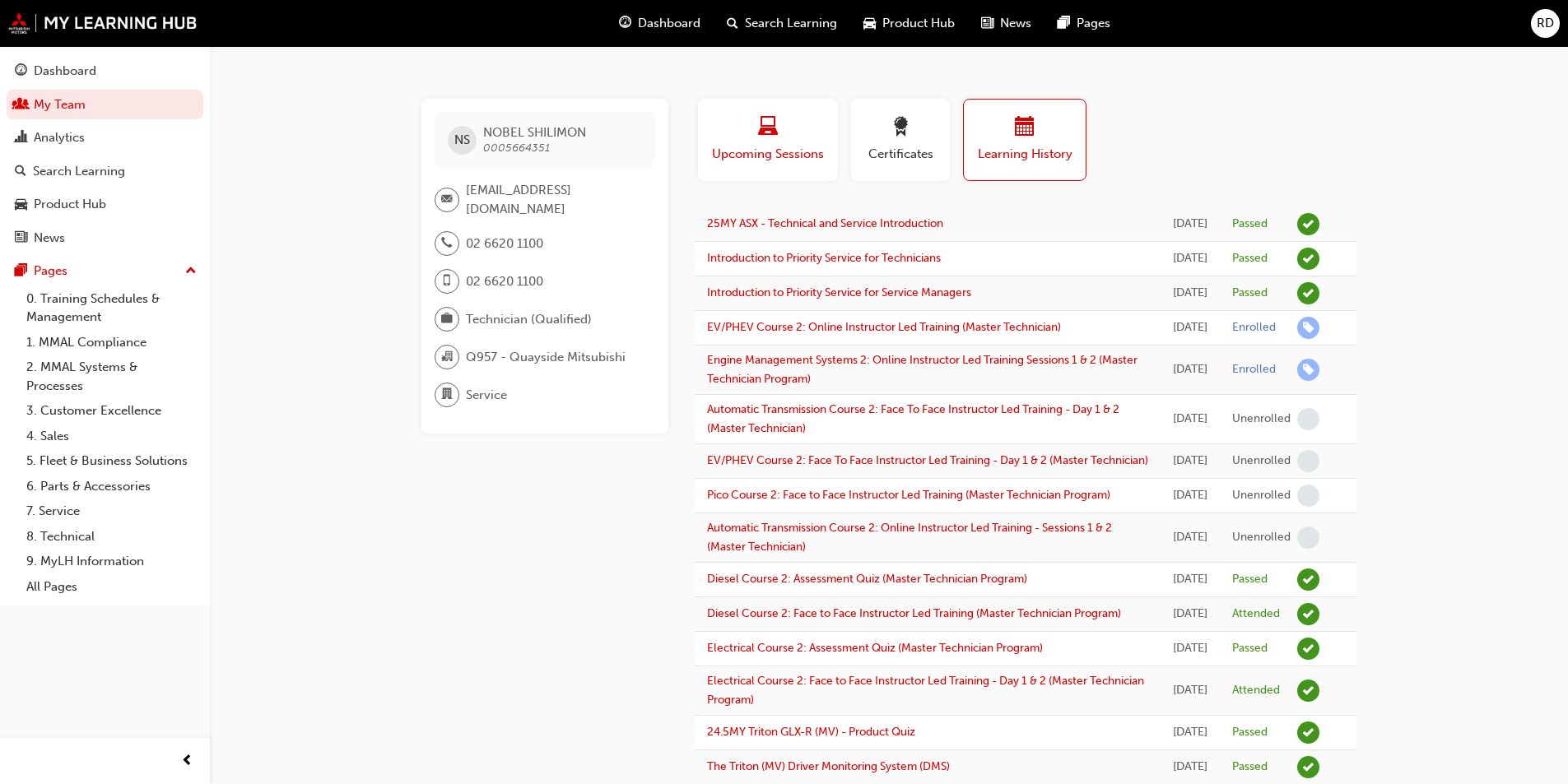
click at [779, 152] on span "Upcoming Sessions" at bounding box center [767, 155] width 115 height 19
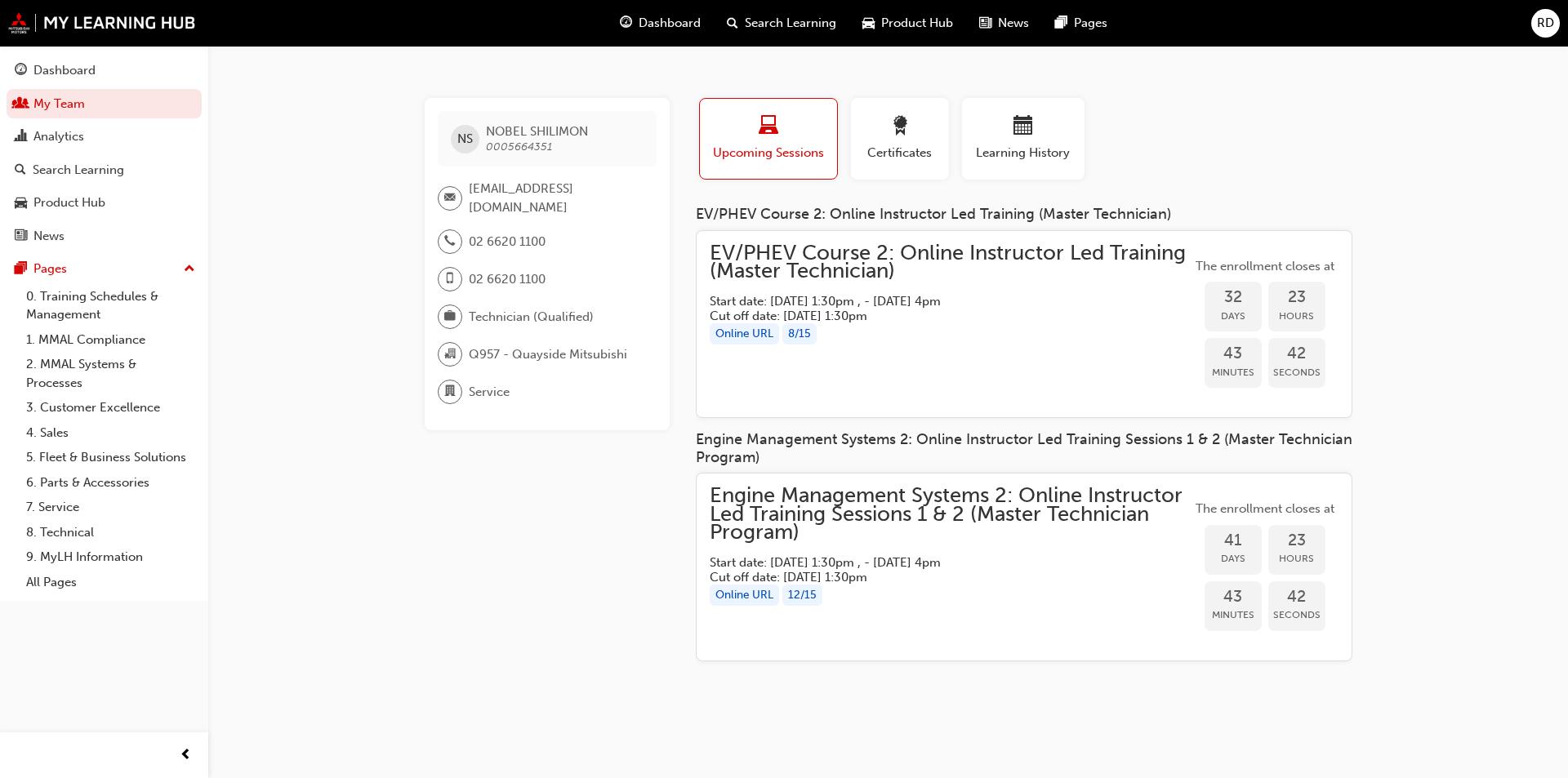
click at [1047, 279] on span "EV/PHEV Course 2: Online Instructor Led Training (Master Technician)" at bounding box center [951, 263] width 482 height 37
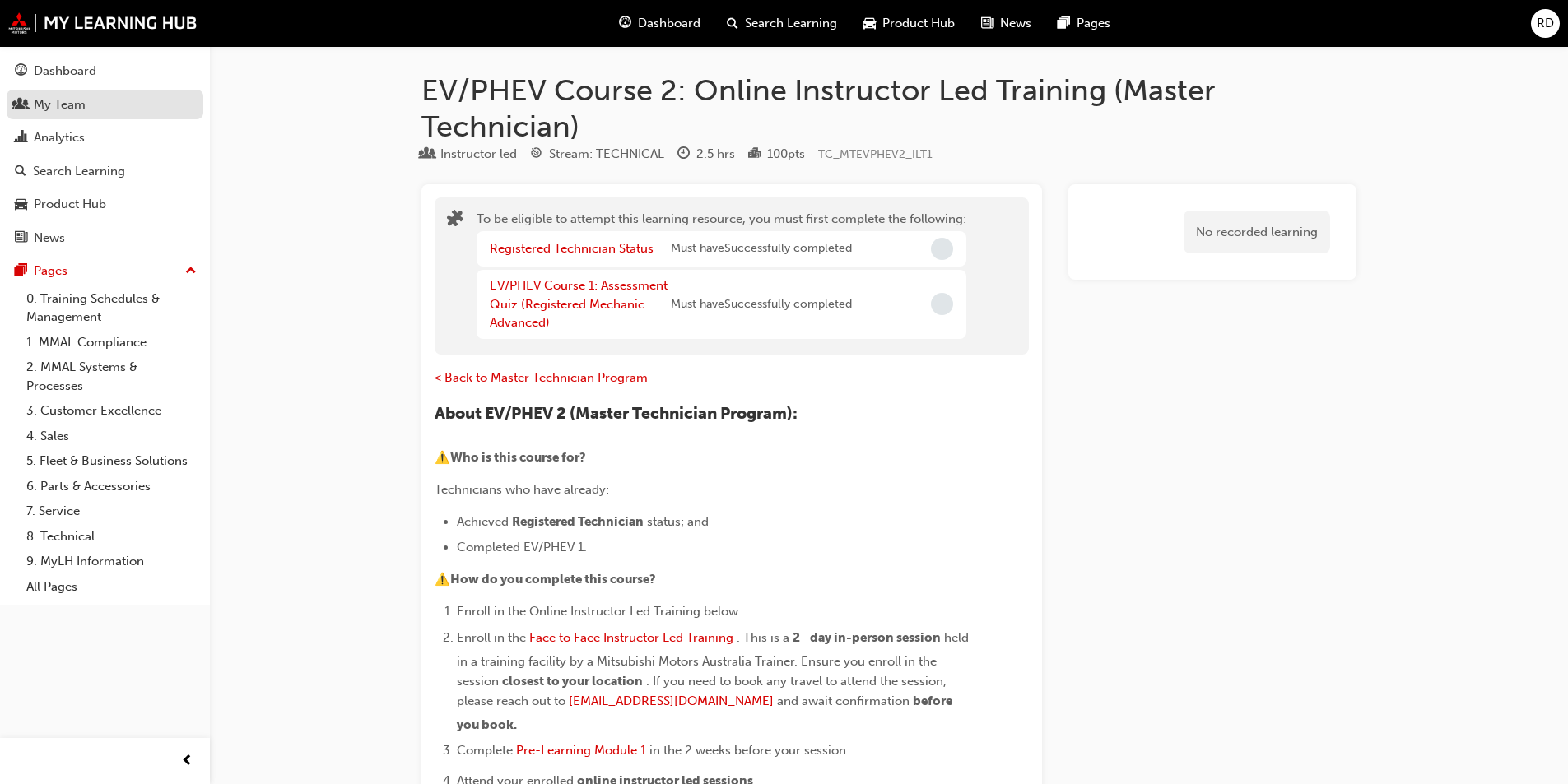
click at [119, 98] on div "My Team" at bounding box center [105, 105] width 180 height 20
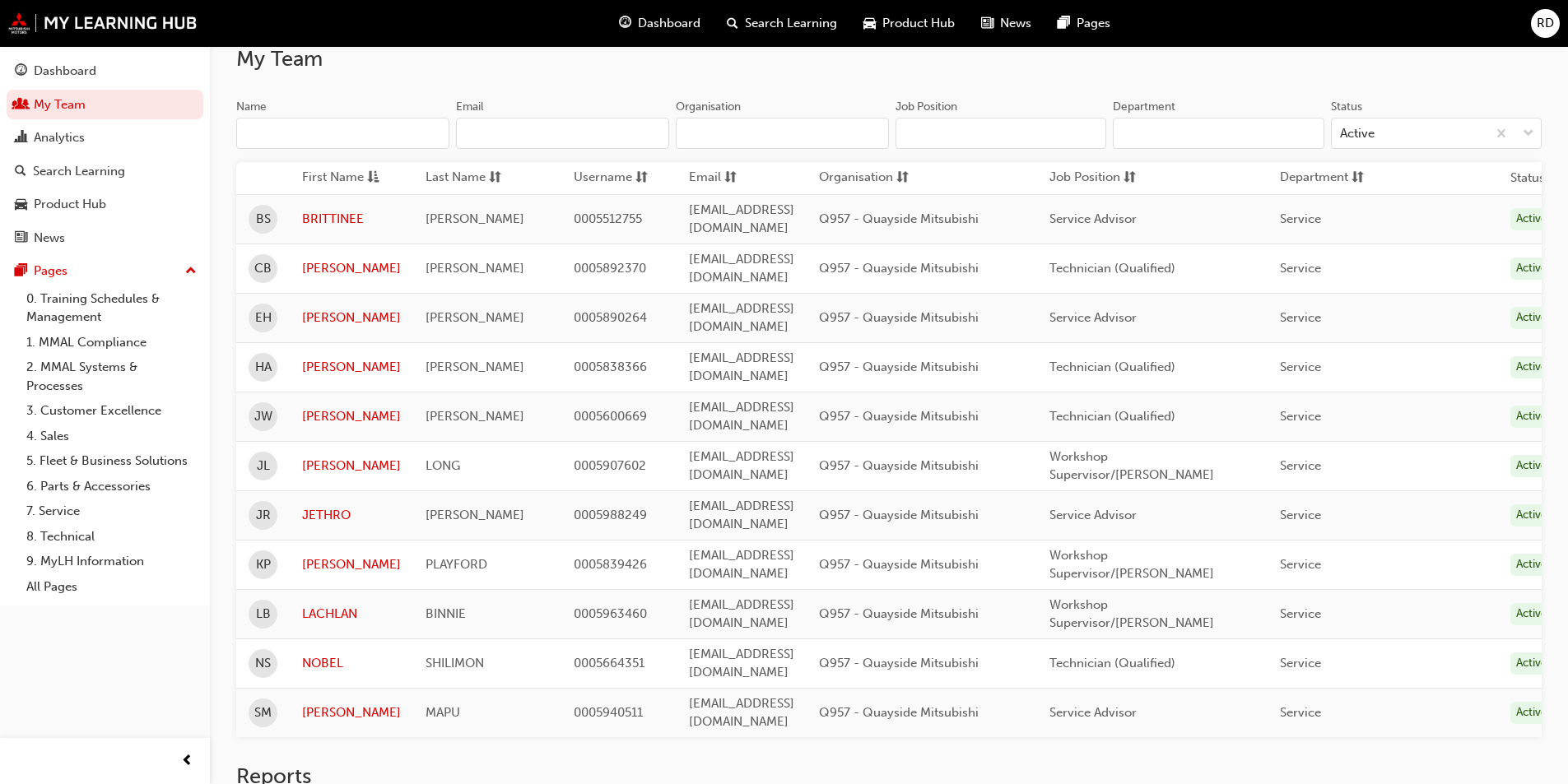
scroll to position [83, 0]
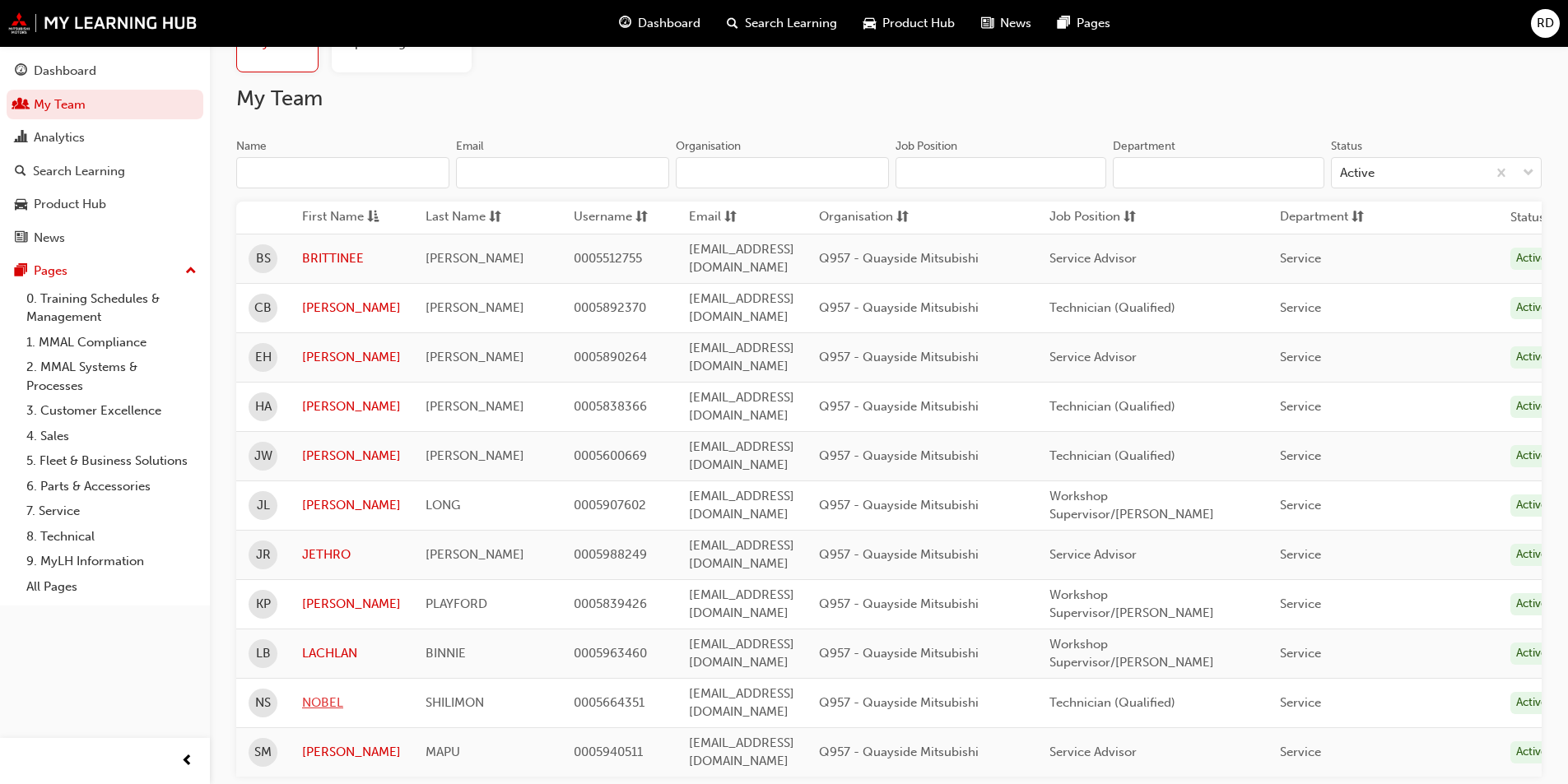
click at [318, 693] on link "NOBEL" at bounding box center [351, 703] width 99 height 19
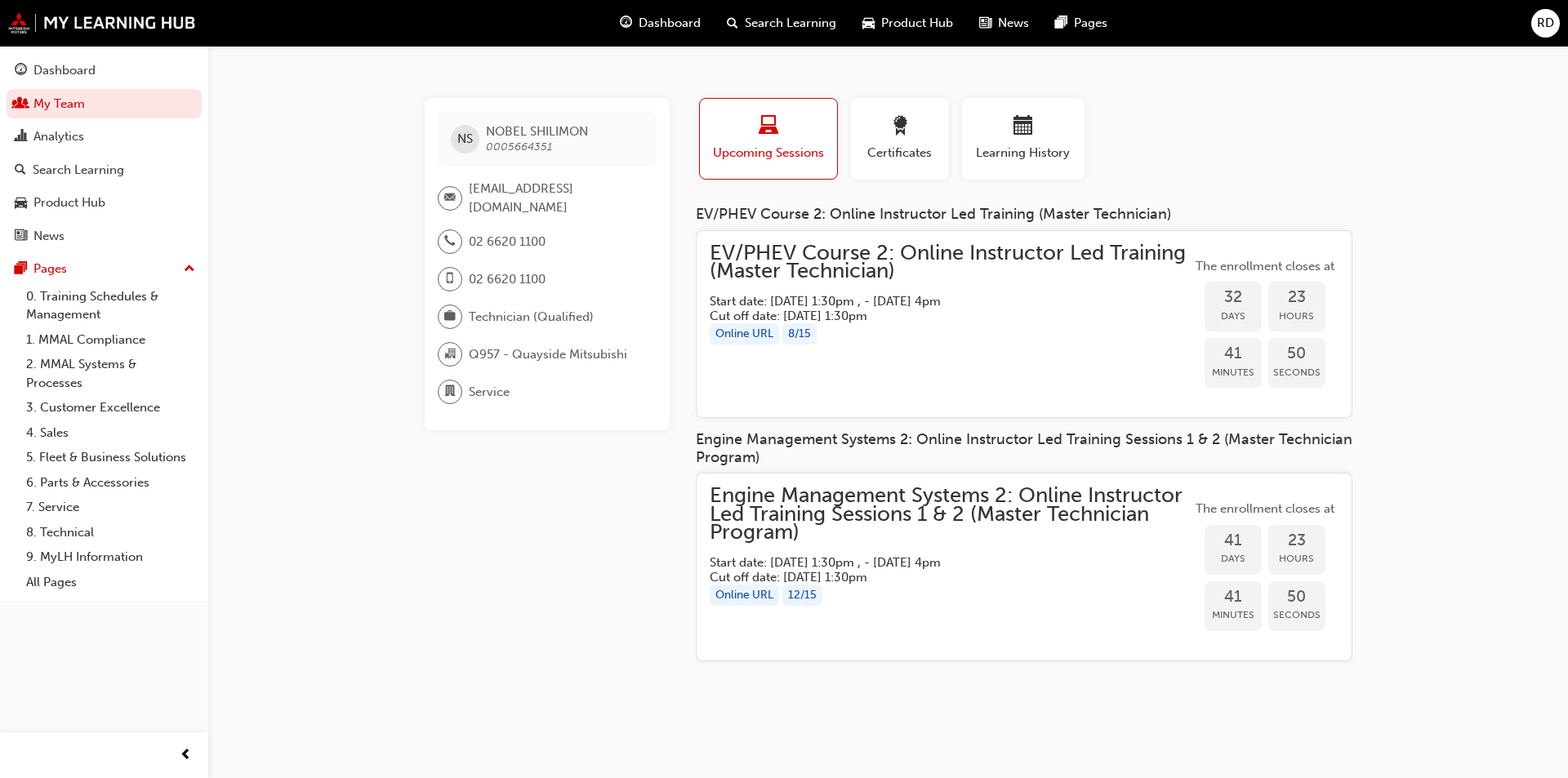
click at [1079, 341] on div "Online URL 8 / 15" at bounding box center [951, 334] width 482 height 22
click at [988, 117] on div "button" at bounding box center [1023, 128] width 98 height 25
